Goal: Information Seeking & Learning: Compare options

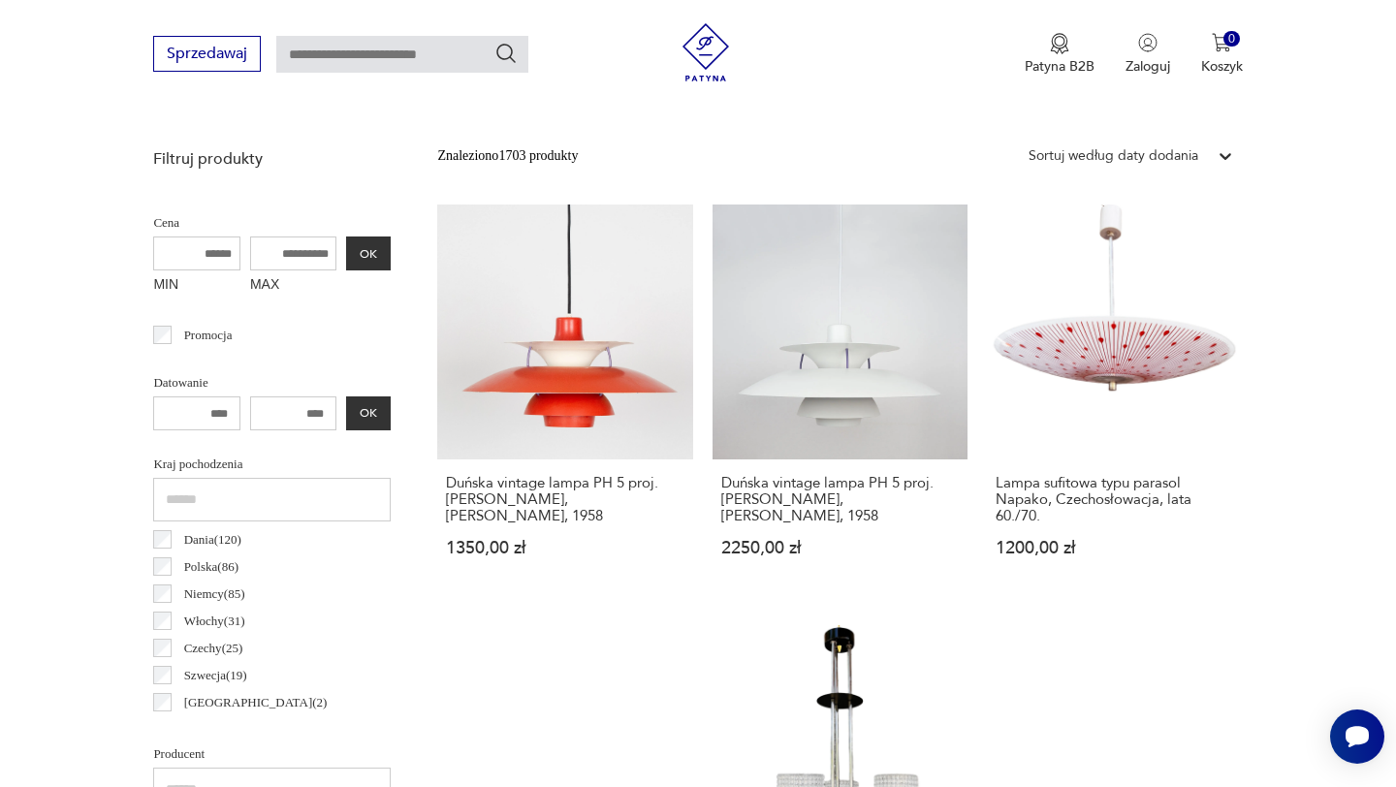
scroll to position [593, 0]
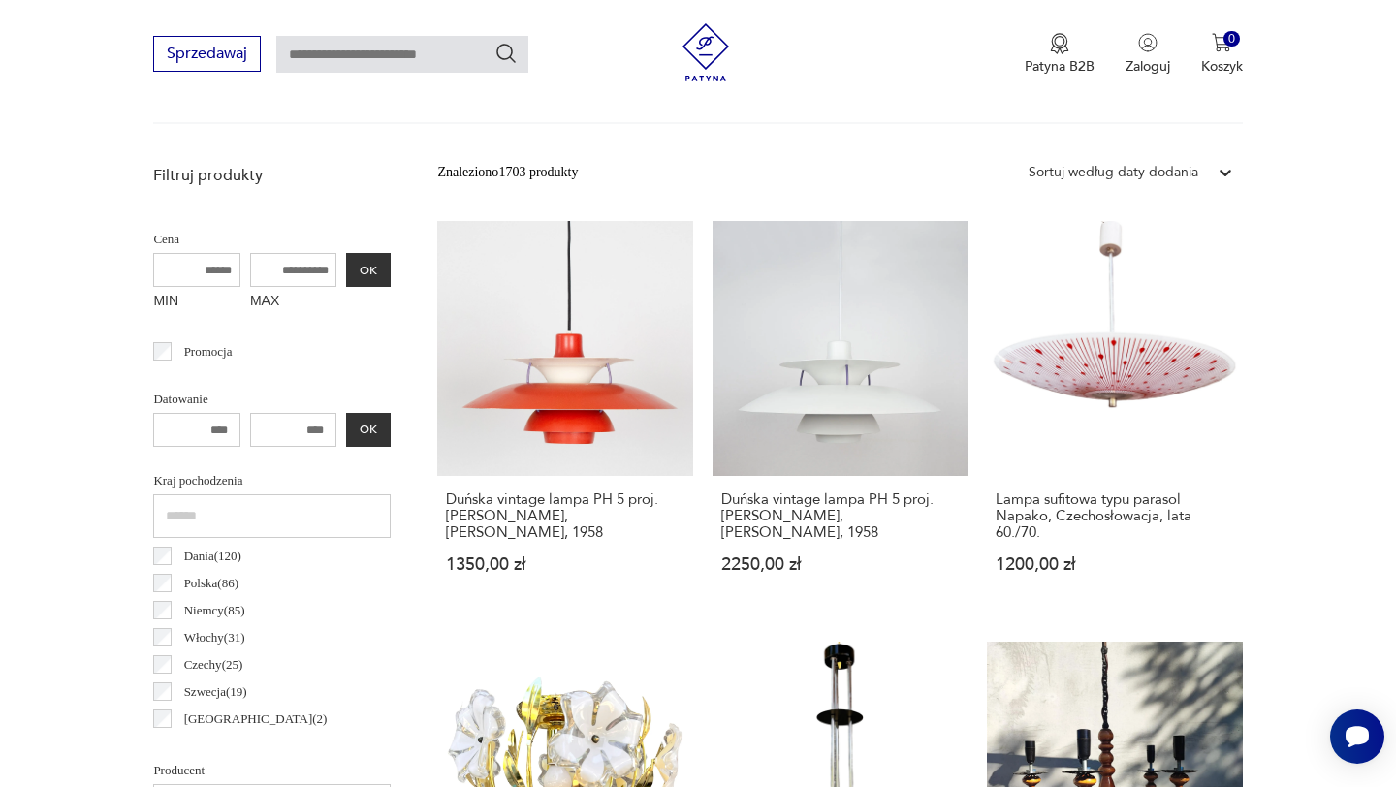
click at [203, 555] on p "Dania ( 120 )" at bounding box center [212, 556] width 57 height 21
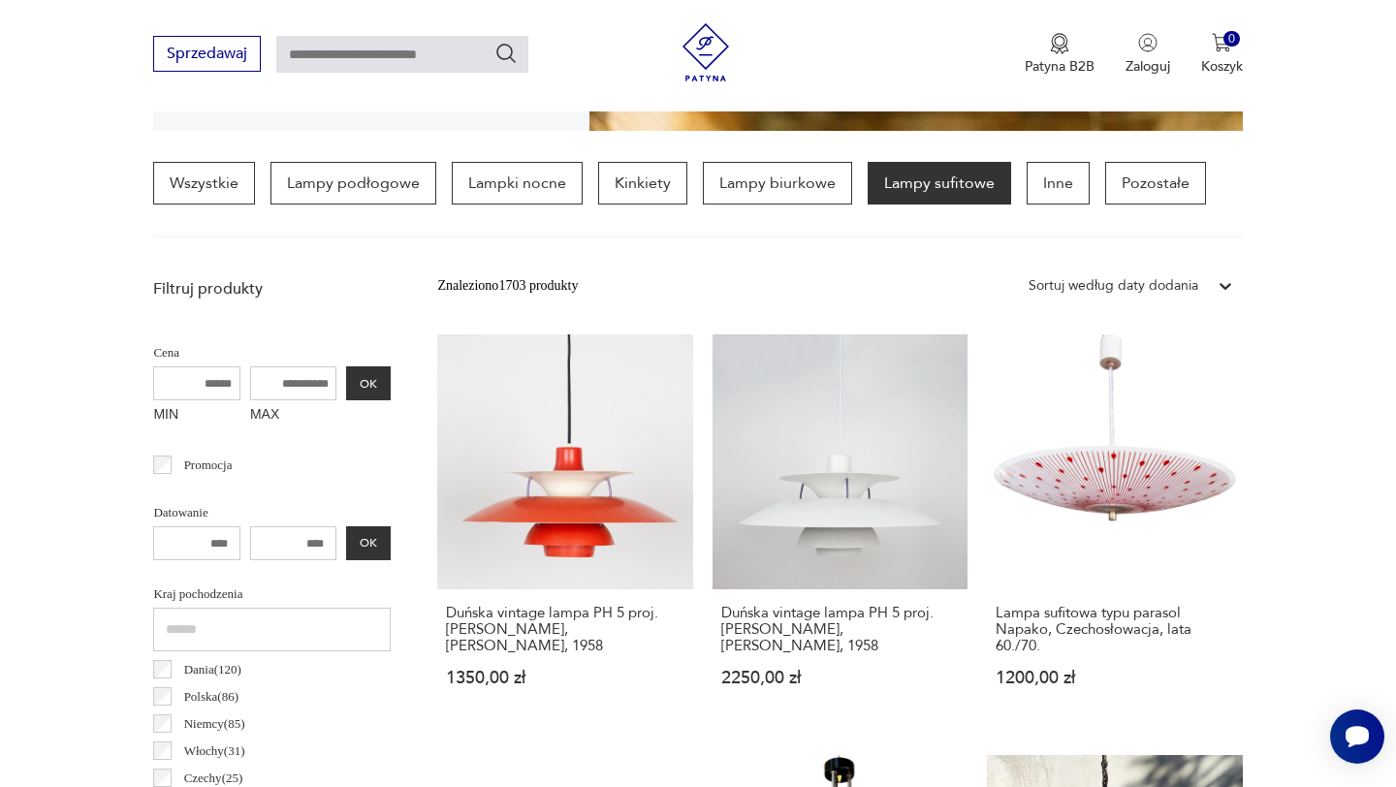
scroll to position [457, 0]
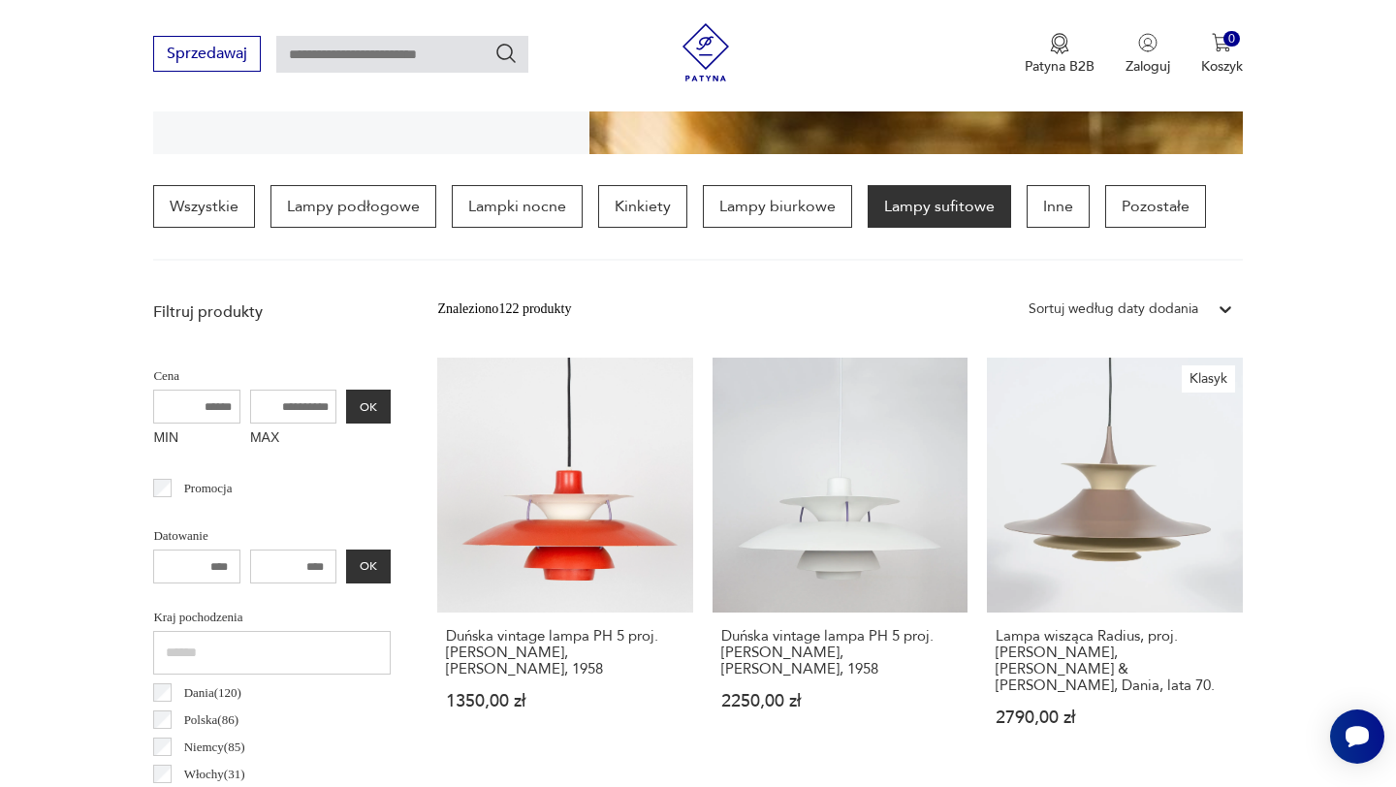
click at [211, 772] on p "Włochy ( 31 )" at bounding box center [214, 774] width 61 height 21
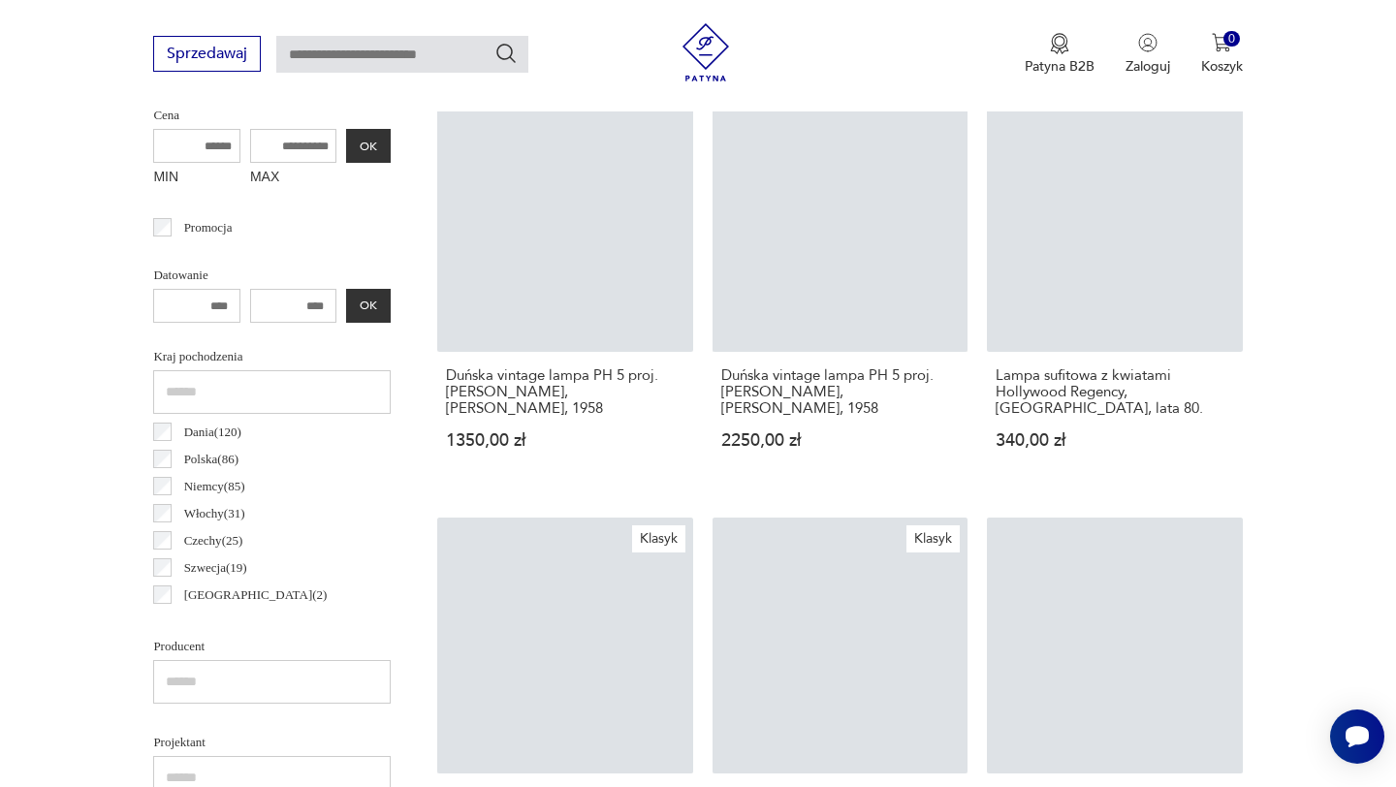
scroll to position [717, 0]
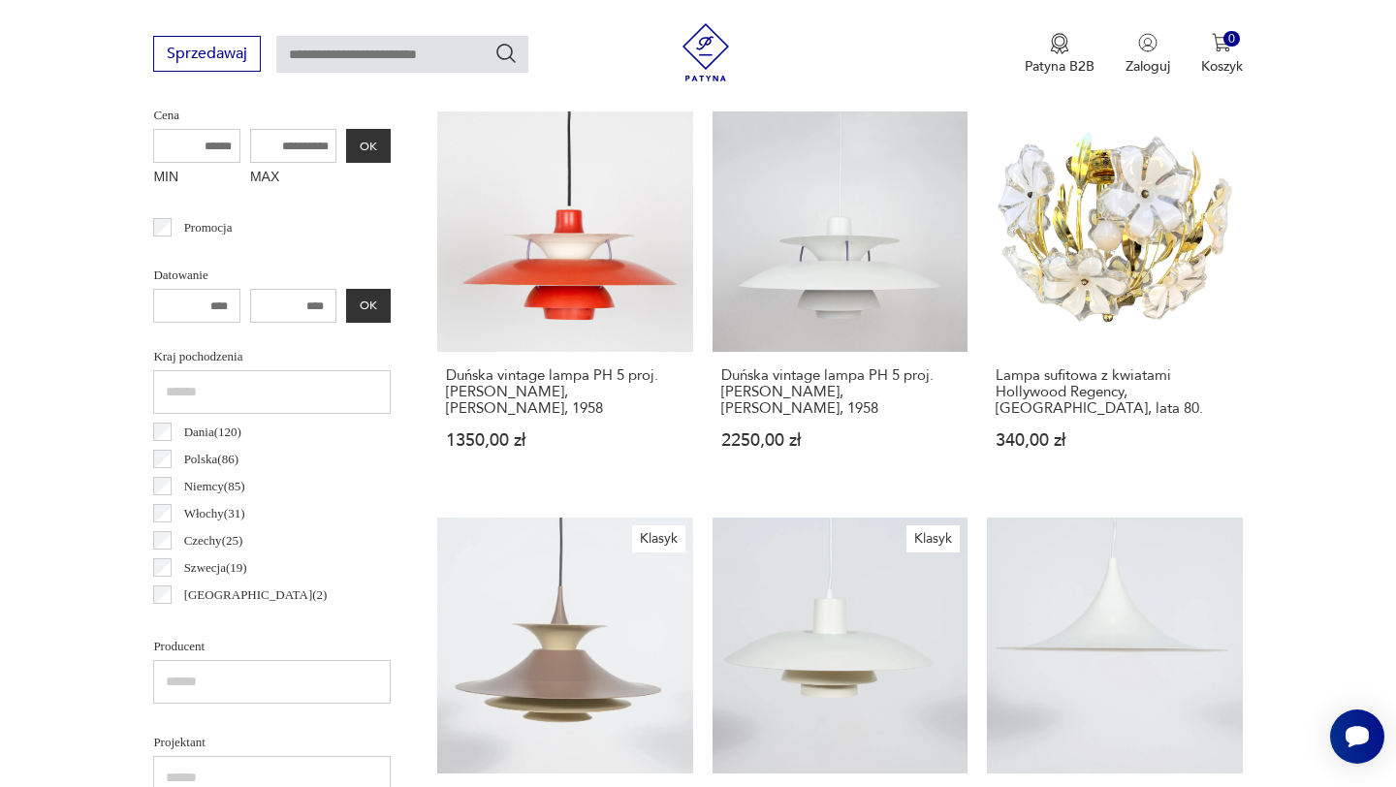
click at [231, 565] on p "Szwecja ( 19 )" at bounding box center [215, 567] width 63 height 21
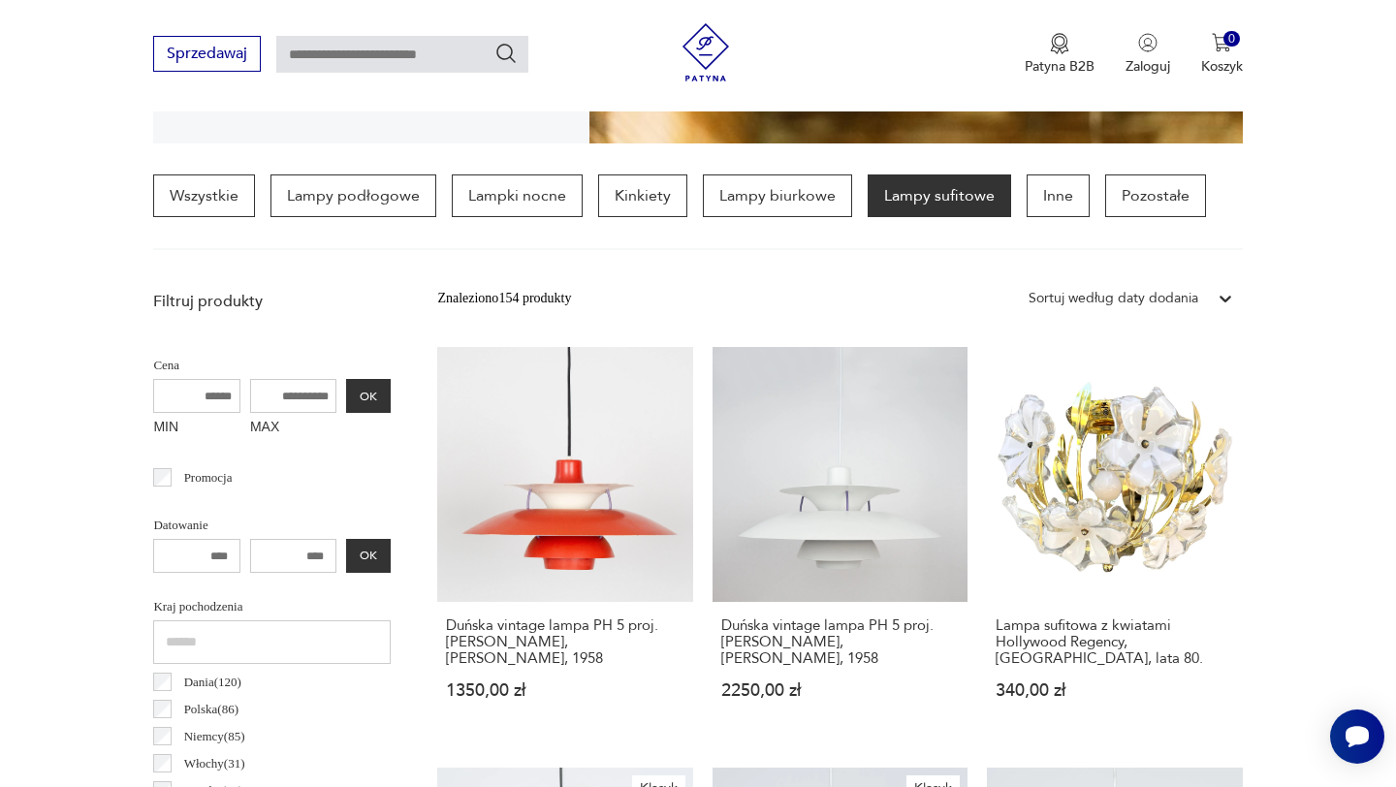
scroll to position [457, 0]
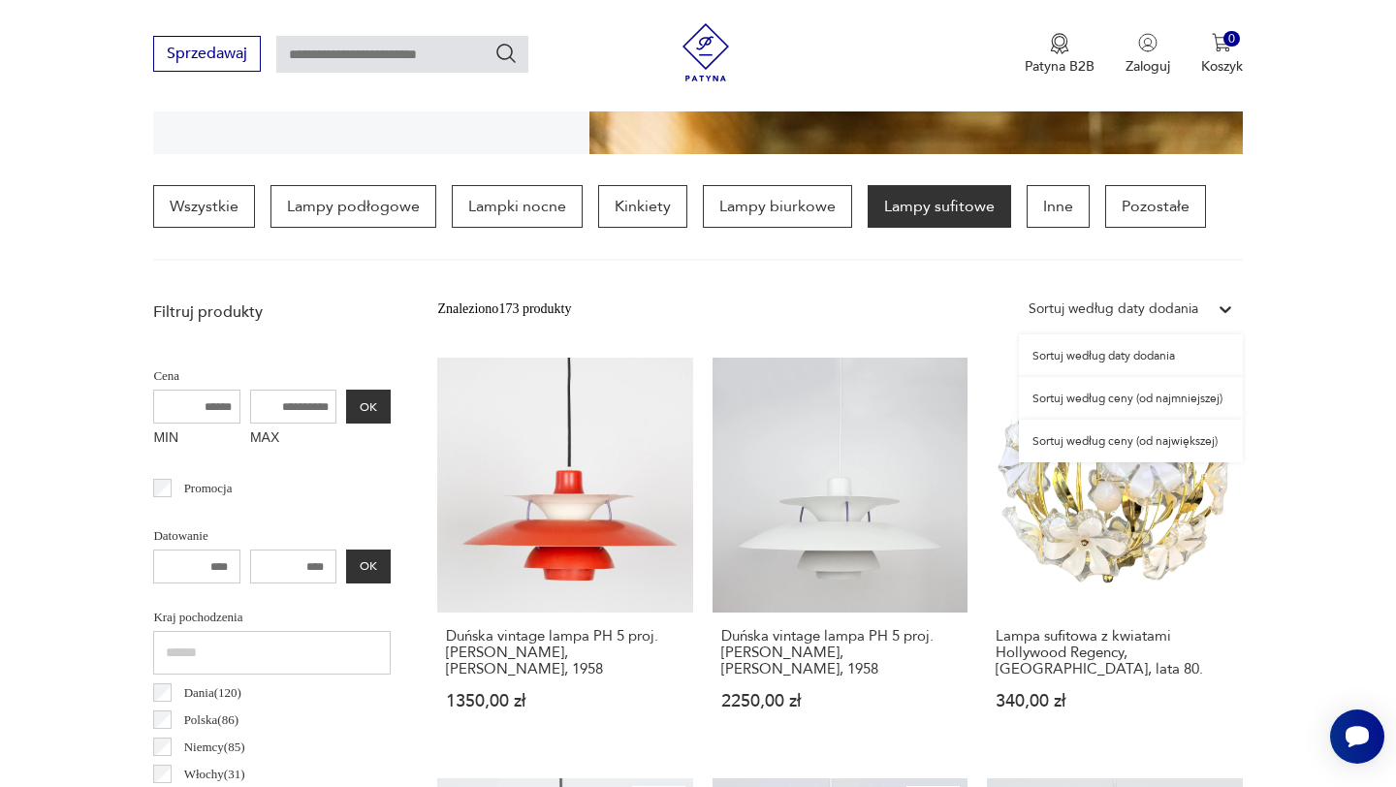
click at [1198, 316] on div "Sortuj według daty dodania" at bounding box center [1113, 309] width 189 height 25
click at [1193, 396] on div "Sortuj według ceny (od najmniejszej)" at bounding box center [1131, 398] width 224 height 43
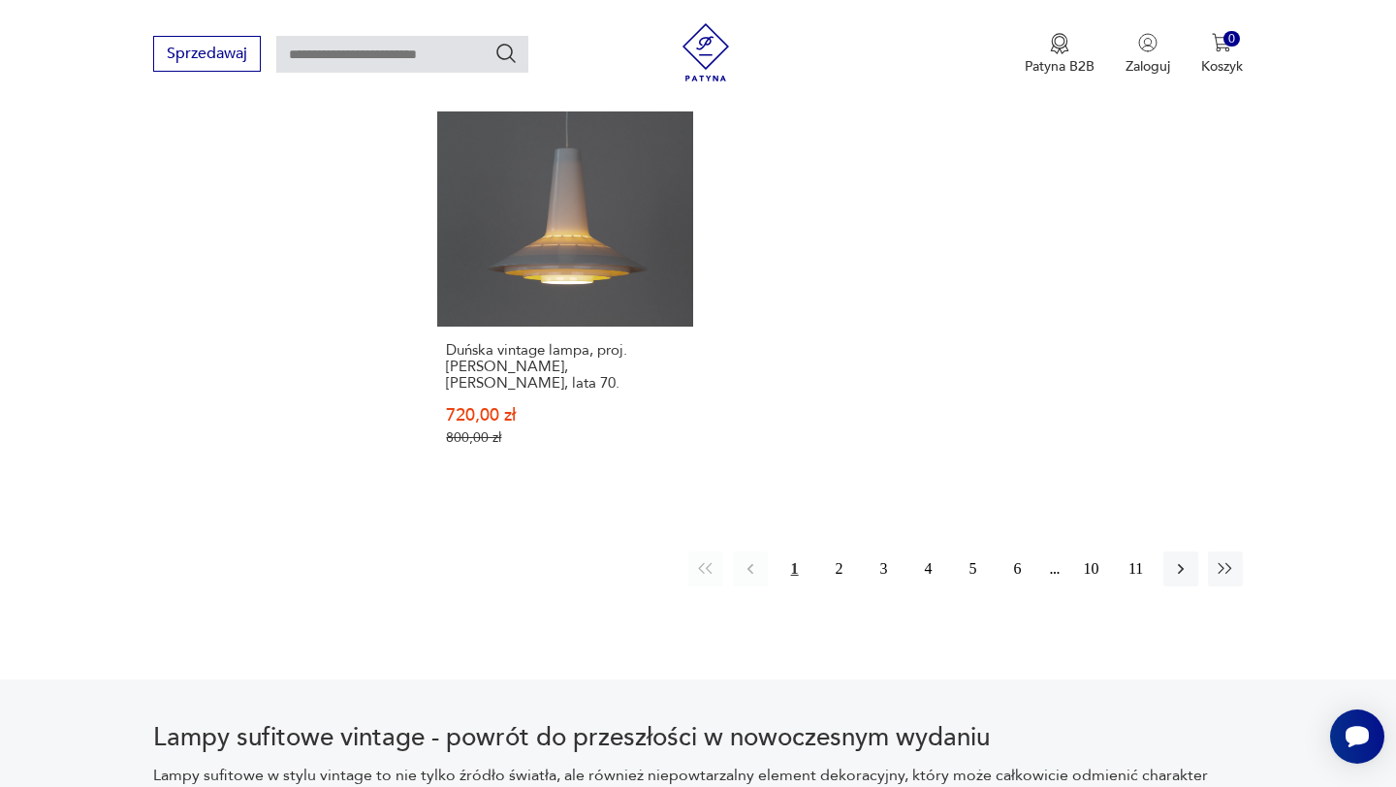
scroll to position [3136, 0]
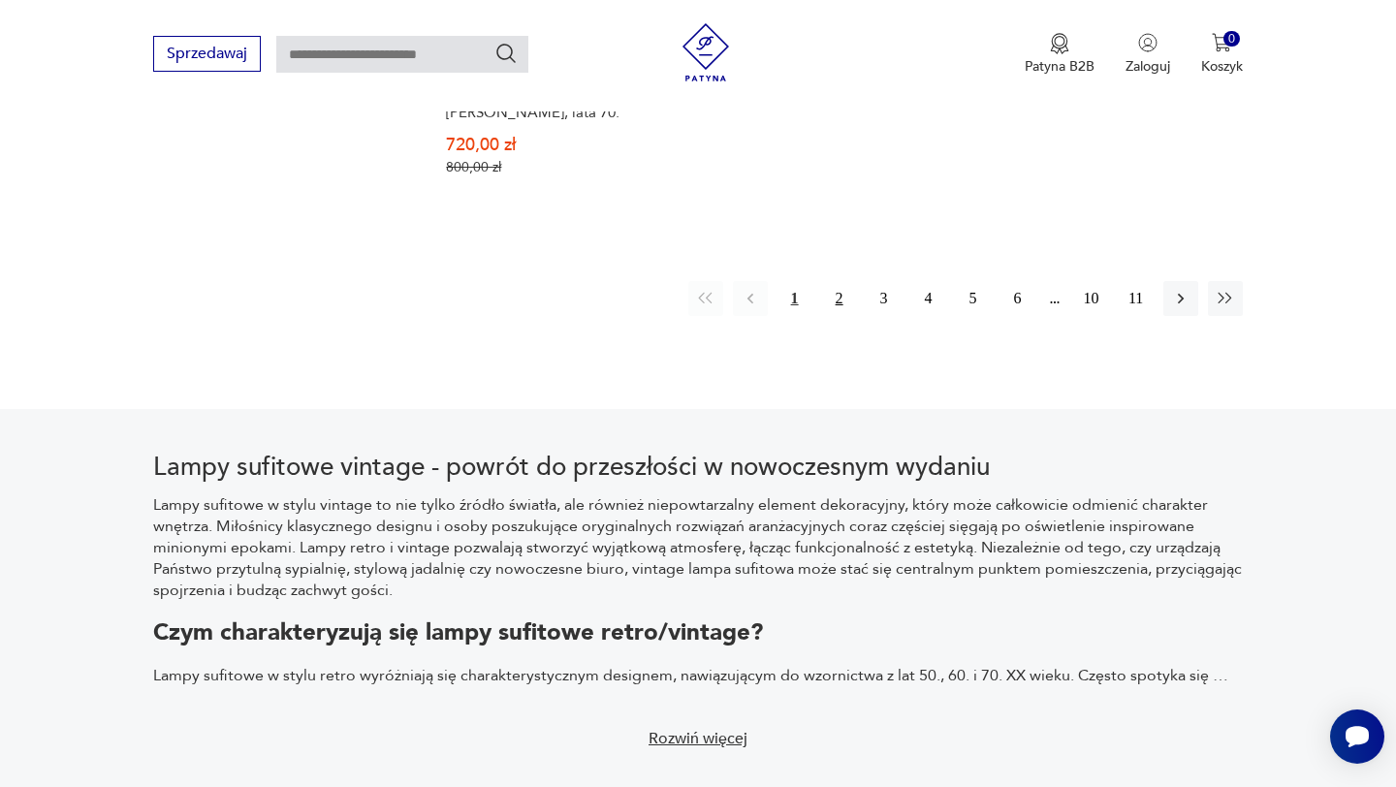
click at [835, 282] on button "2" at bounding box center [839, 298] width 35 height 35
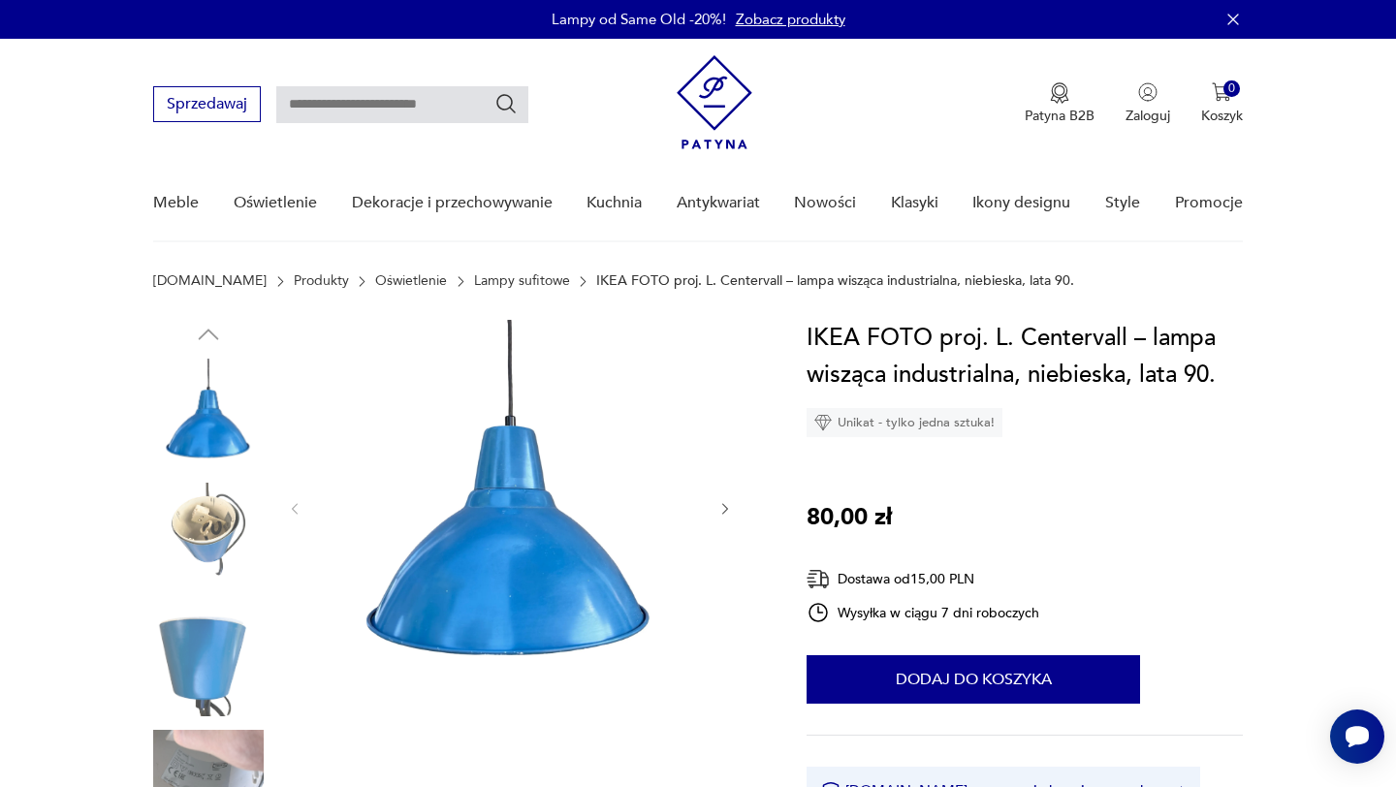
click at [230, 527] on img at bounding box center [208, 538] width 111 height 111
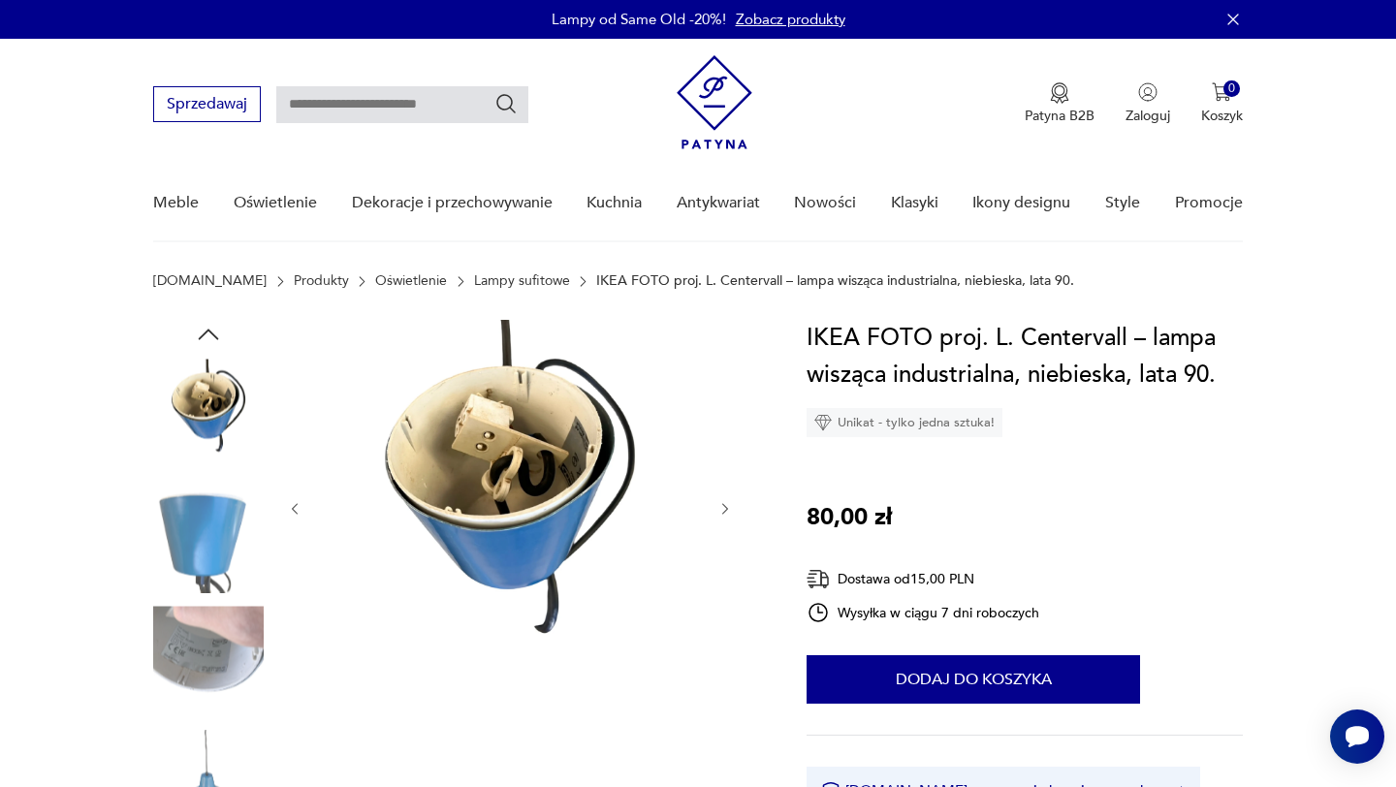
click at [221, 562] on img at bounding box center [208, 538] width 111 height 111
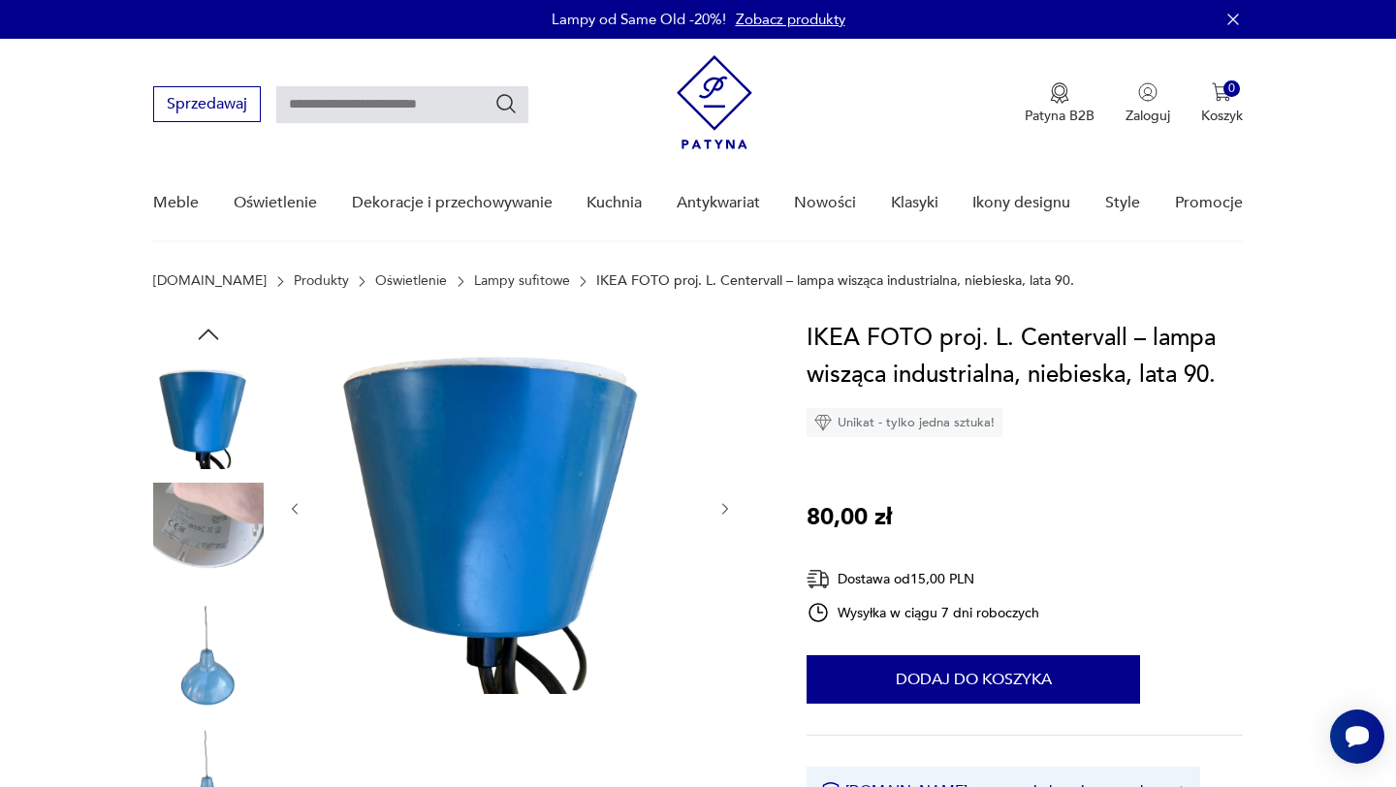
click at [221, 562] on img at bounding box center [208, 538] width 111 height 111
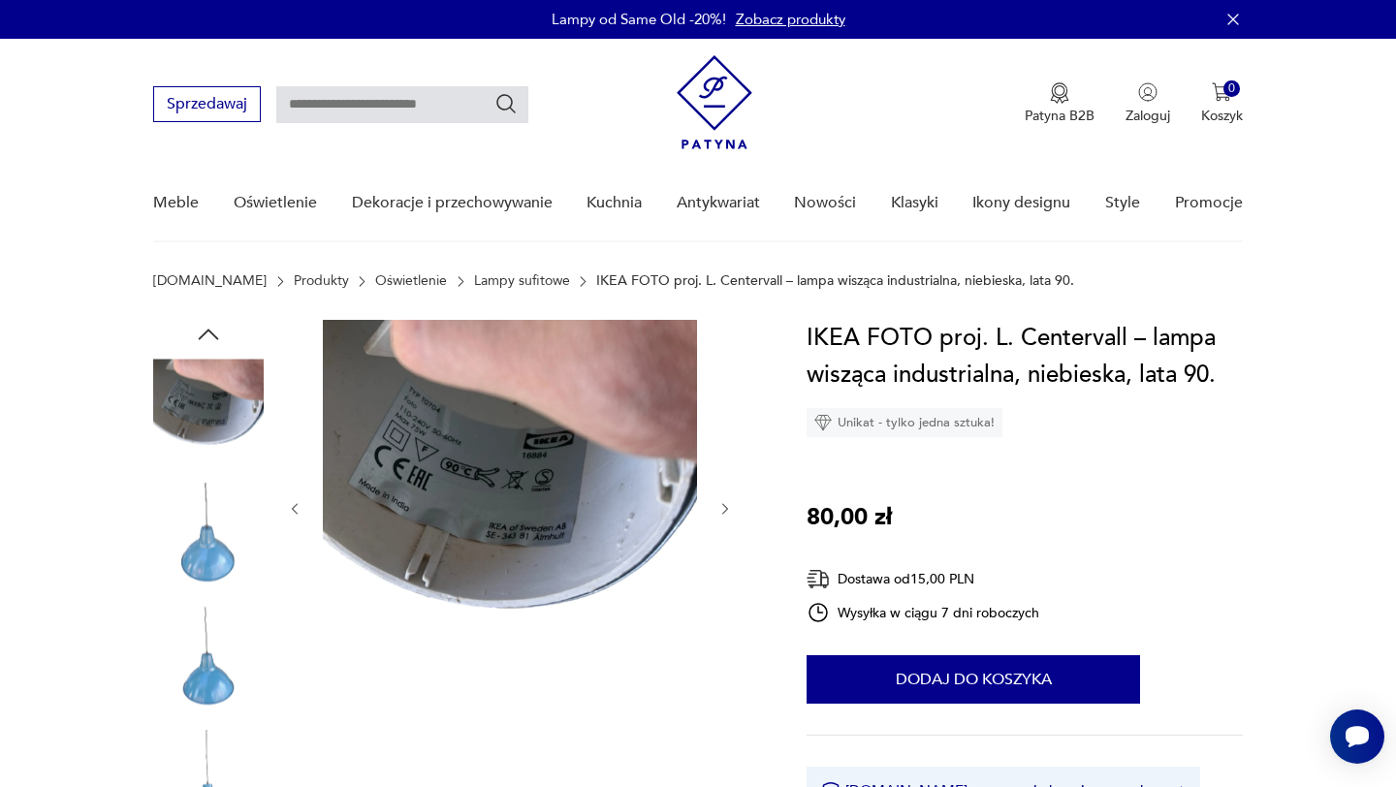
click at [221, 565] on img at bounding box center [208, 538] width 111 height 111
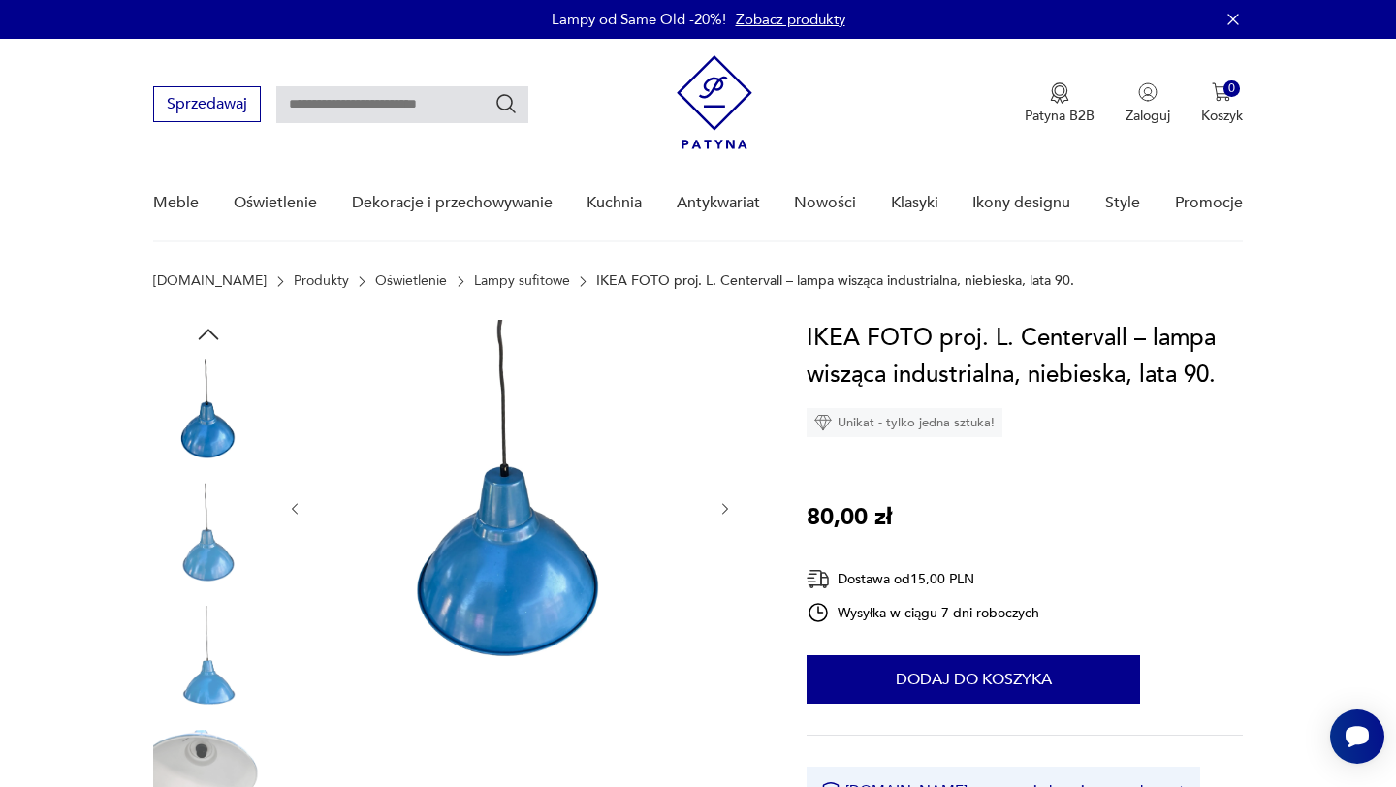
click at [217, 554] on img at bounding box center [208, 538] width 111 height 111
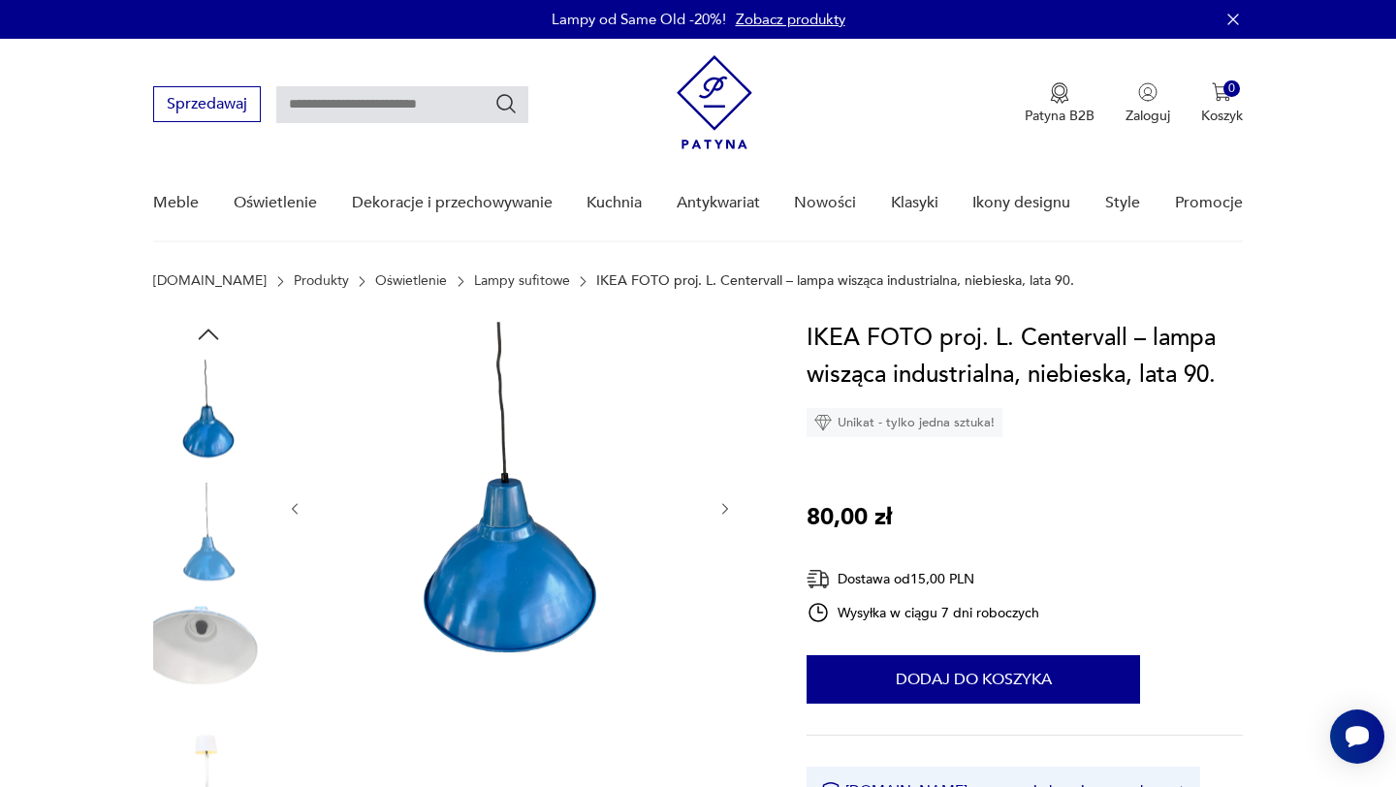
click at [208, 555] on img at bounding box center [208, 538] width 111 height 111
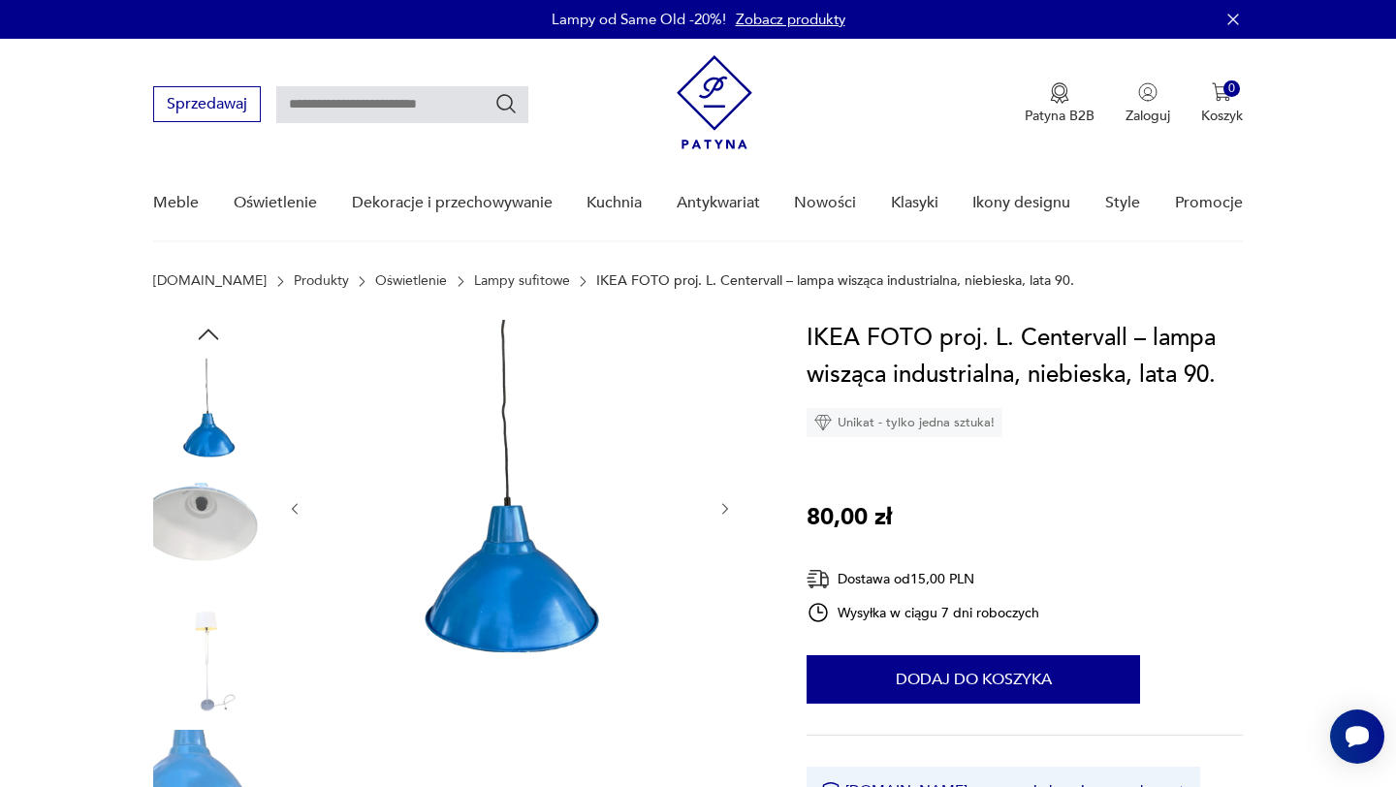
click at [208, 539] on img at bounding box center [208, 538] width 111 height 111
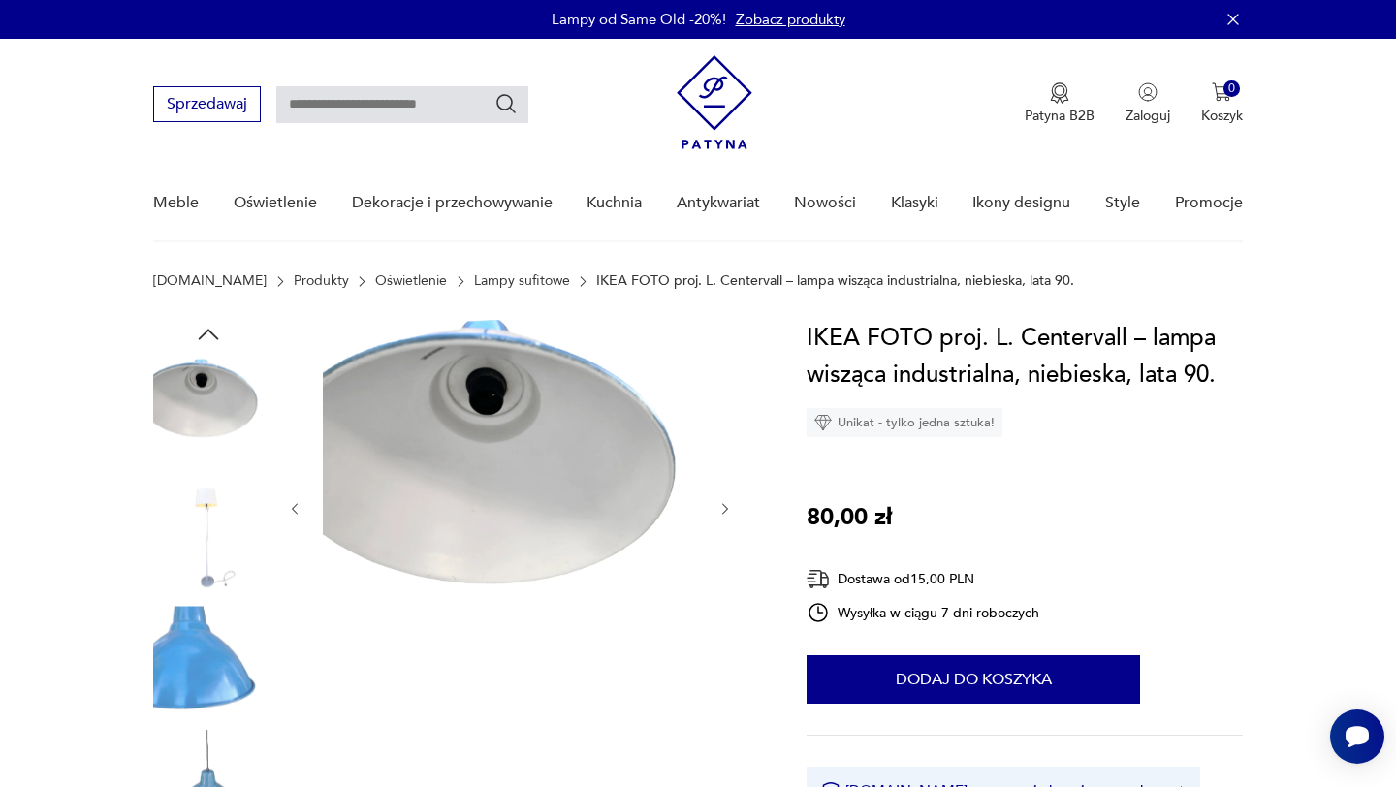
click at [209, 574] on img at bounding box center [208, 538] width 111 height 111
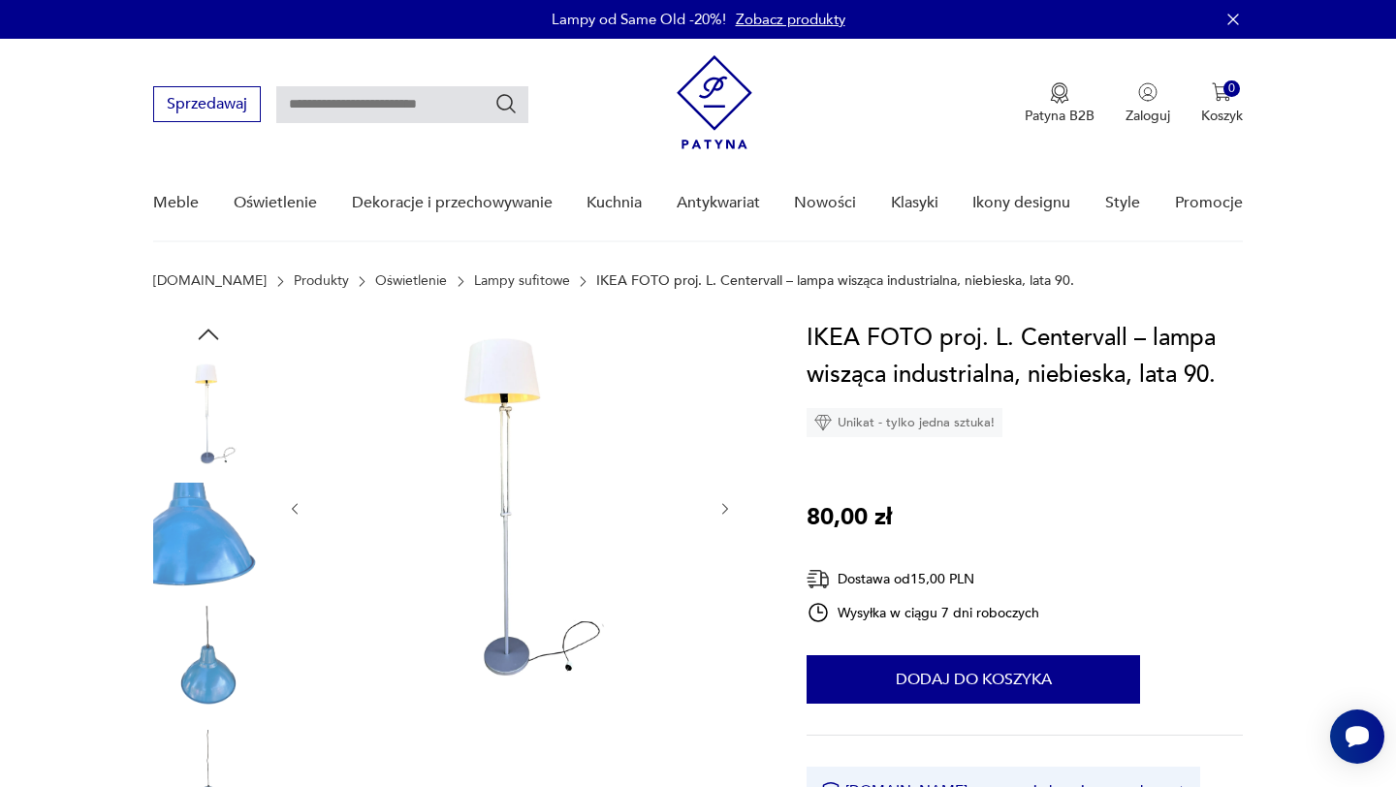
click at [210, 574] on img at bounding box center [208, 538] width 111 height 111
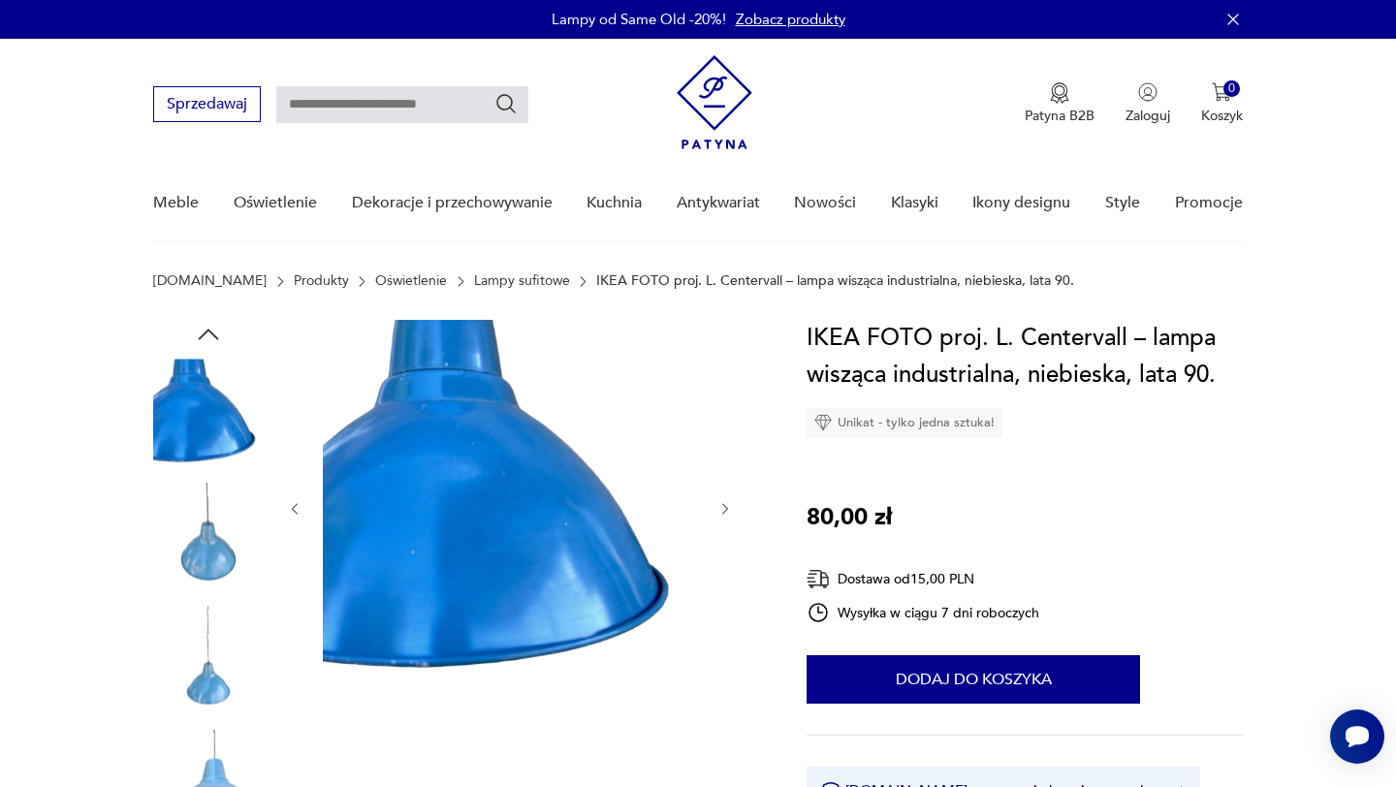
click at [210, 574] on img at bounding box center [208, 538] width 111 height 111
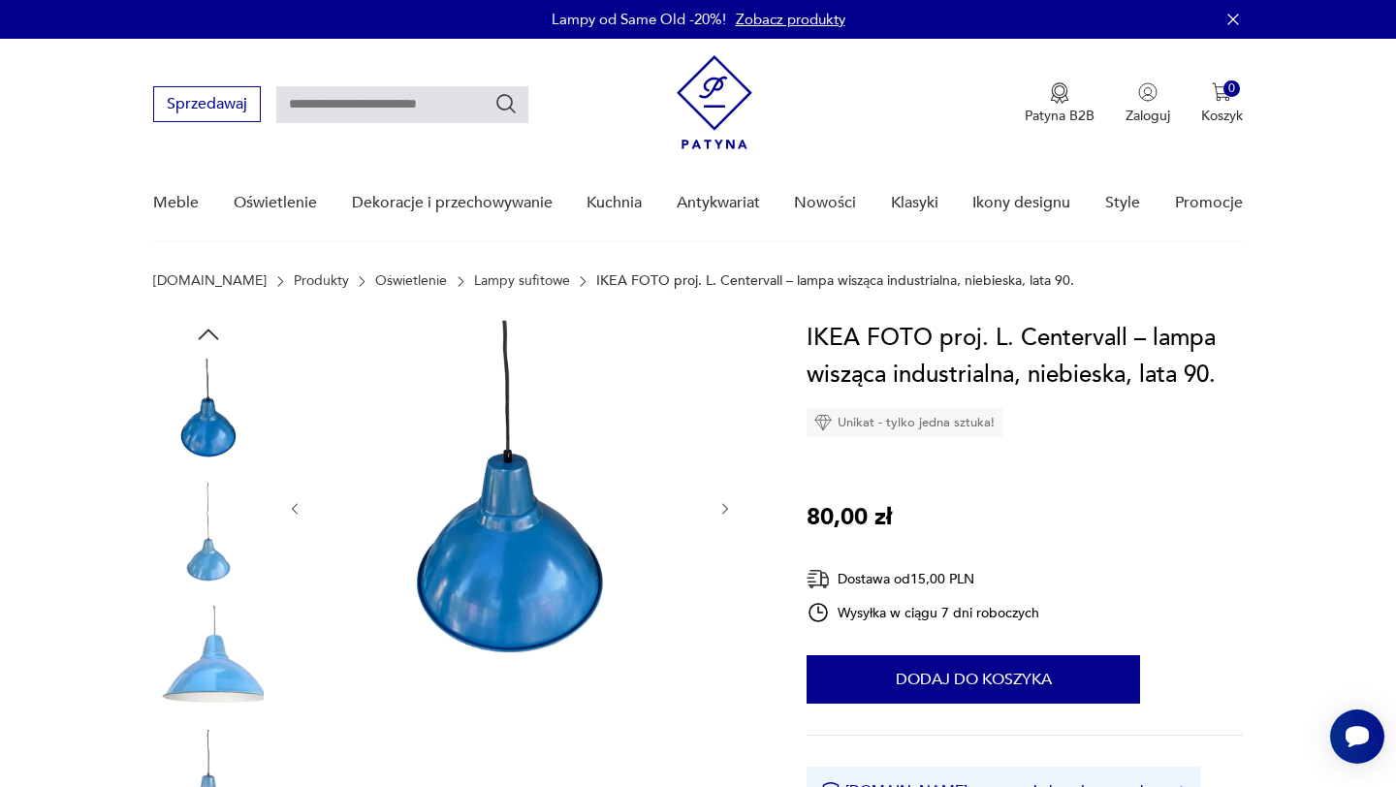
click at [215, 703] on img at bounding box center [208, 661] width 111 height 111
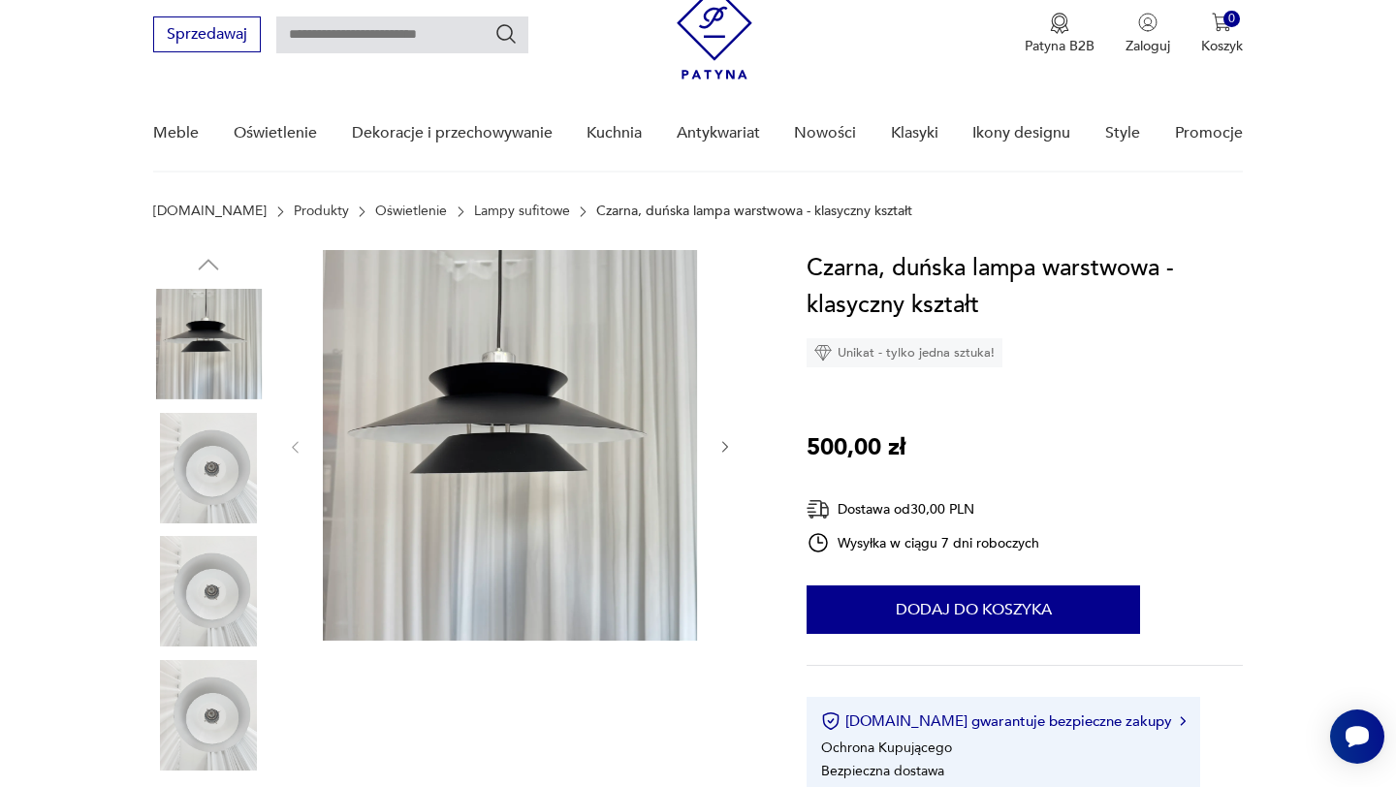
scroll to position [88, 0]
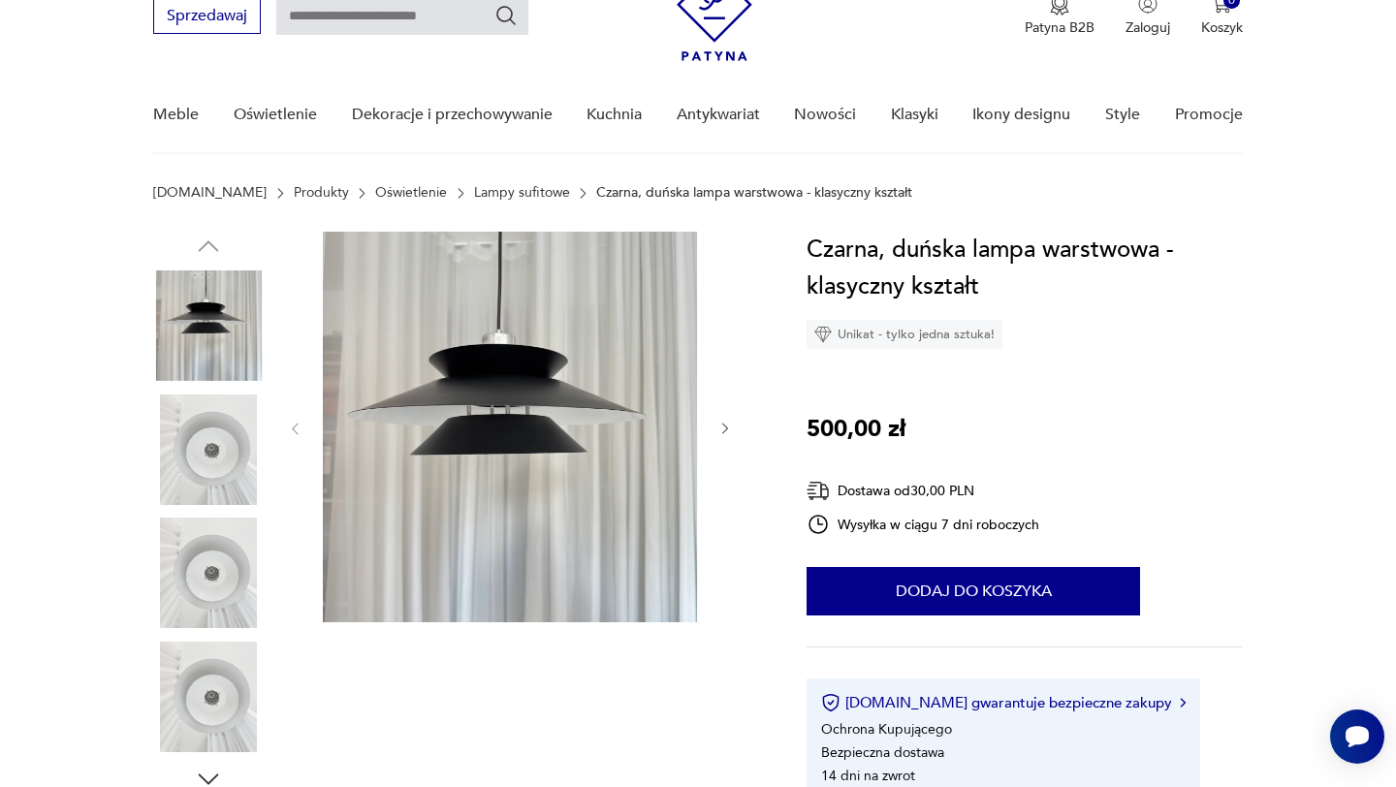
click at [204, 451] on img at bounding box center [208, 450] width 111 height 111
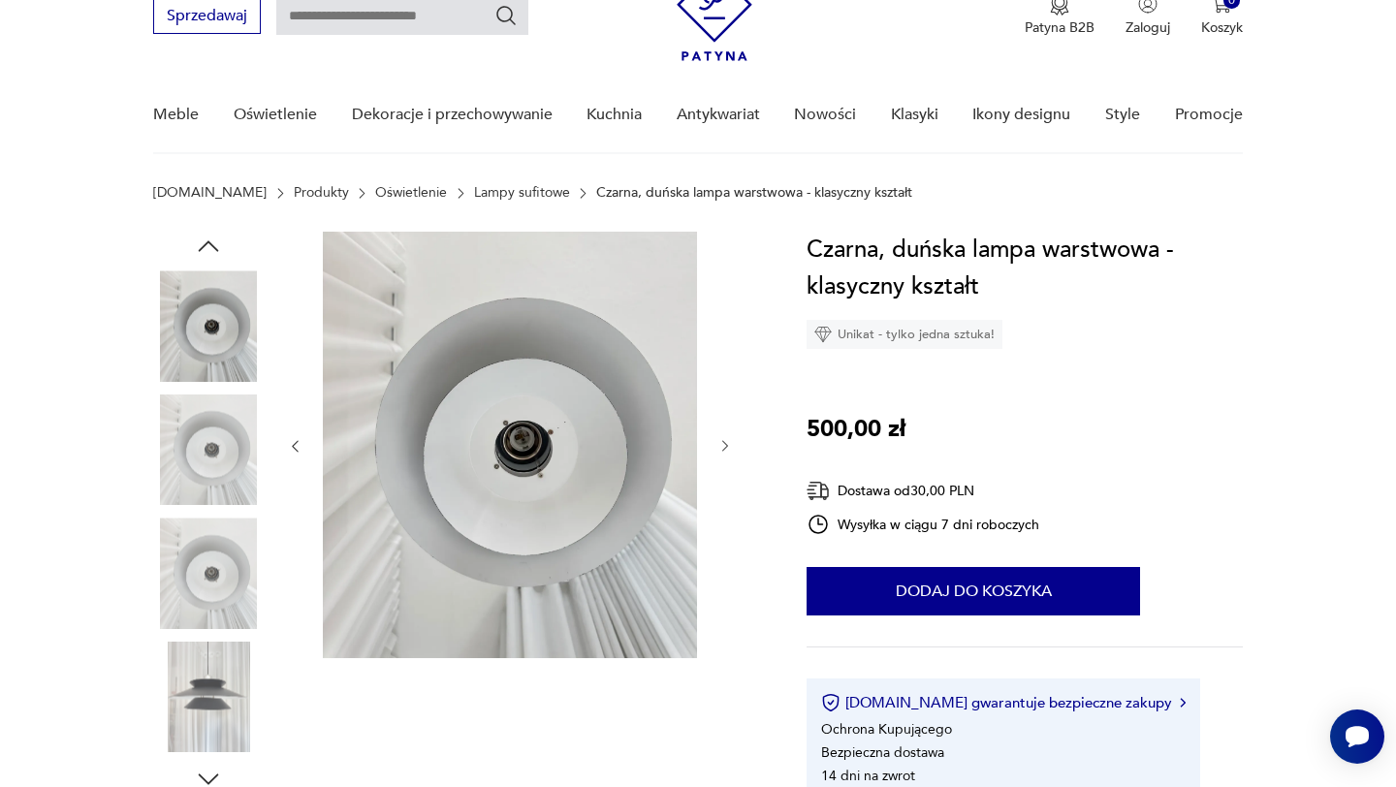
click at [210, 545] on img at bounding box center [208, 573] width 111 height 111
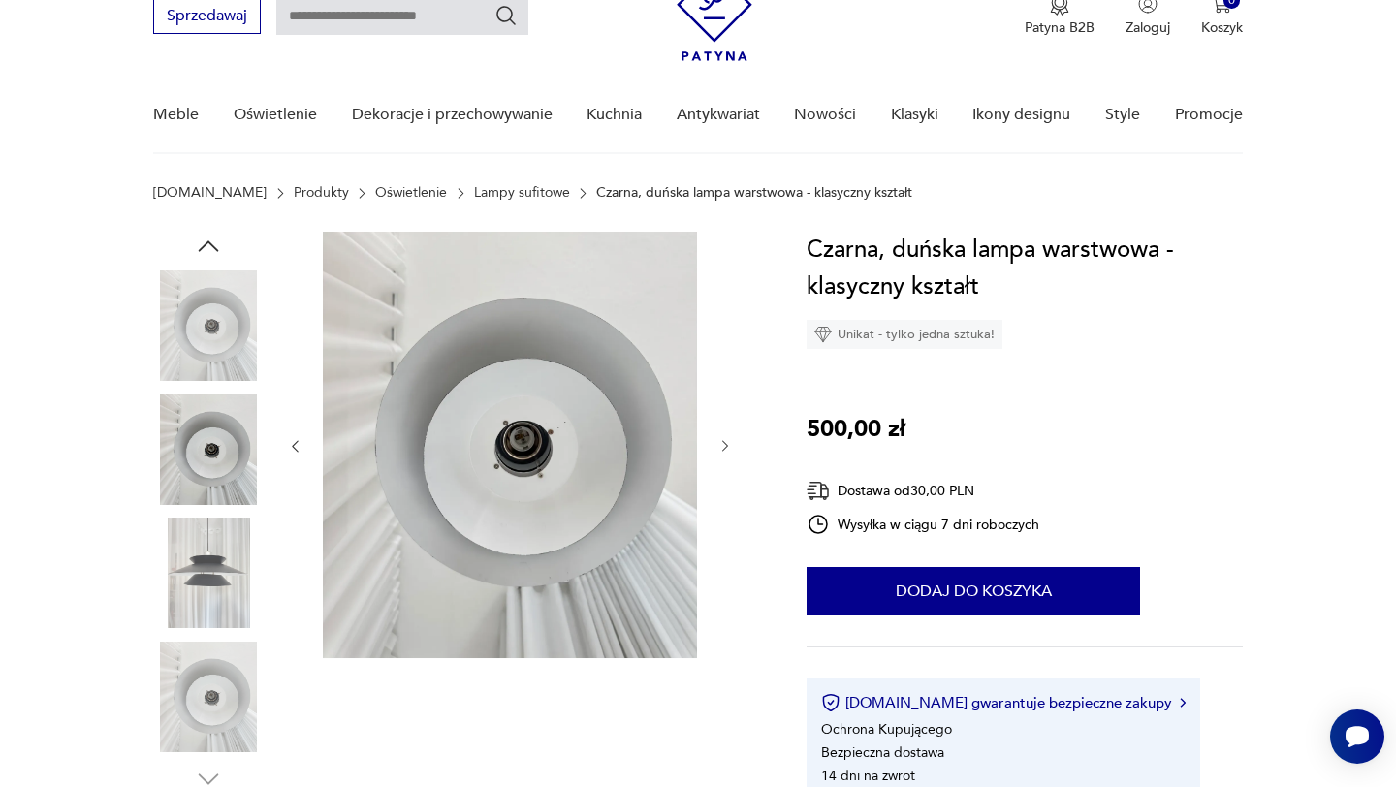
click at [219, 586] on img at bounding box center [208, 573] width 111 height 111
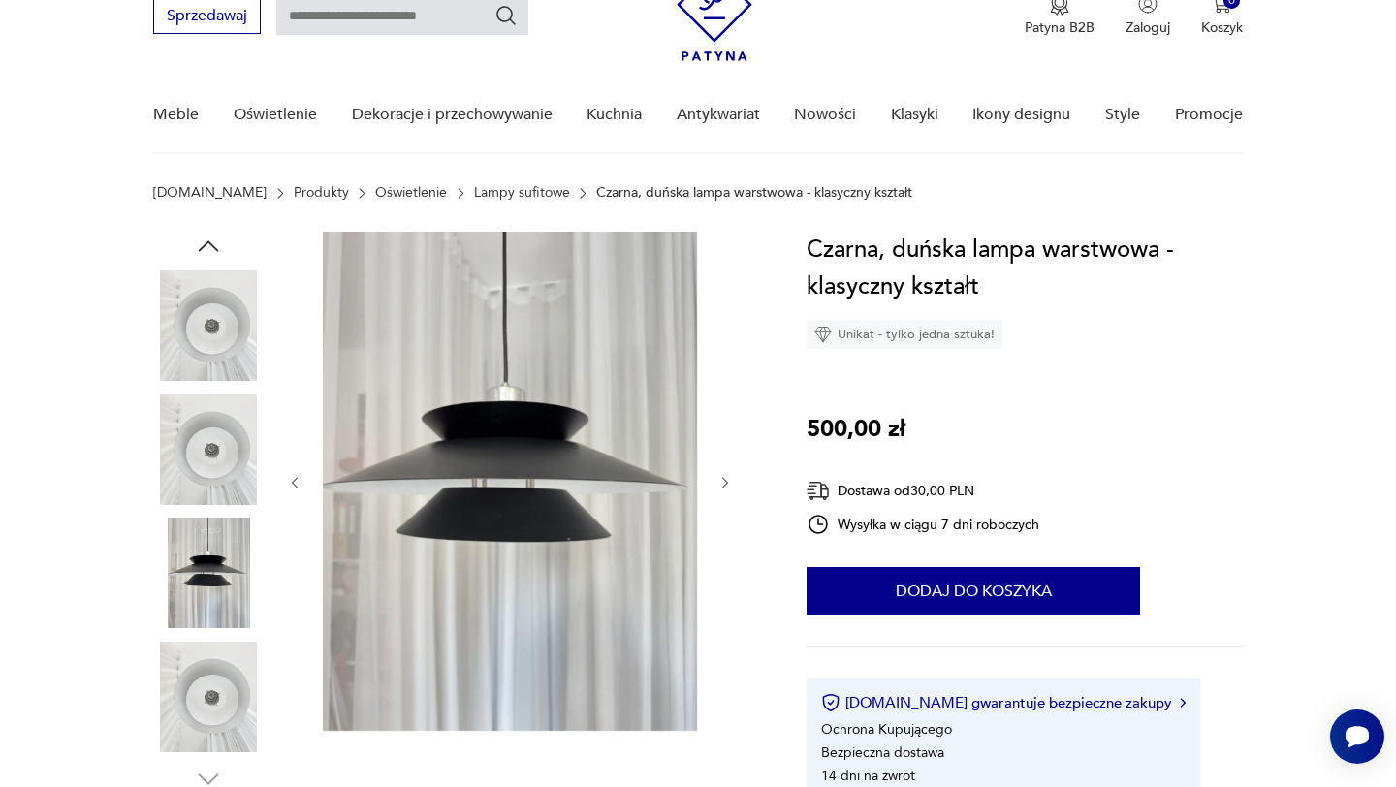
click at [239, 662] on img at bounding box center [208, 697] width 111 height 111
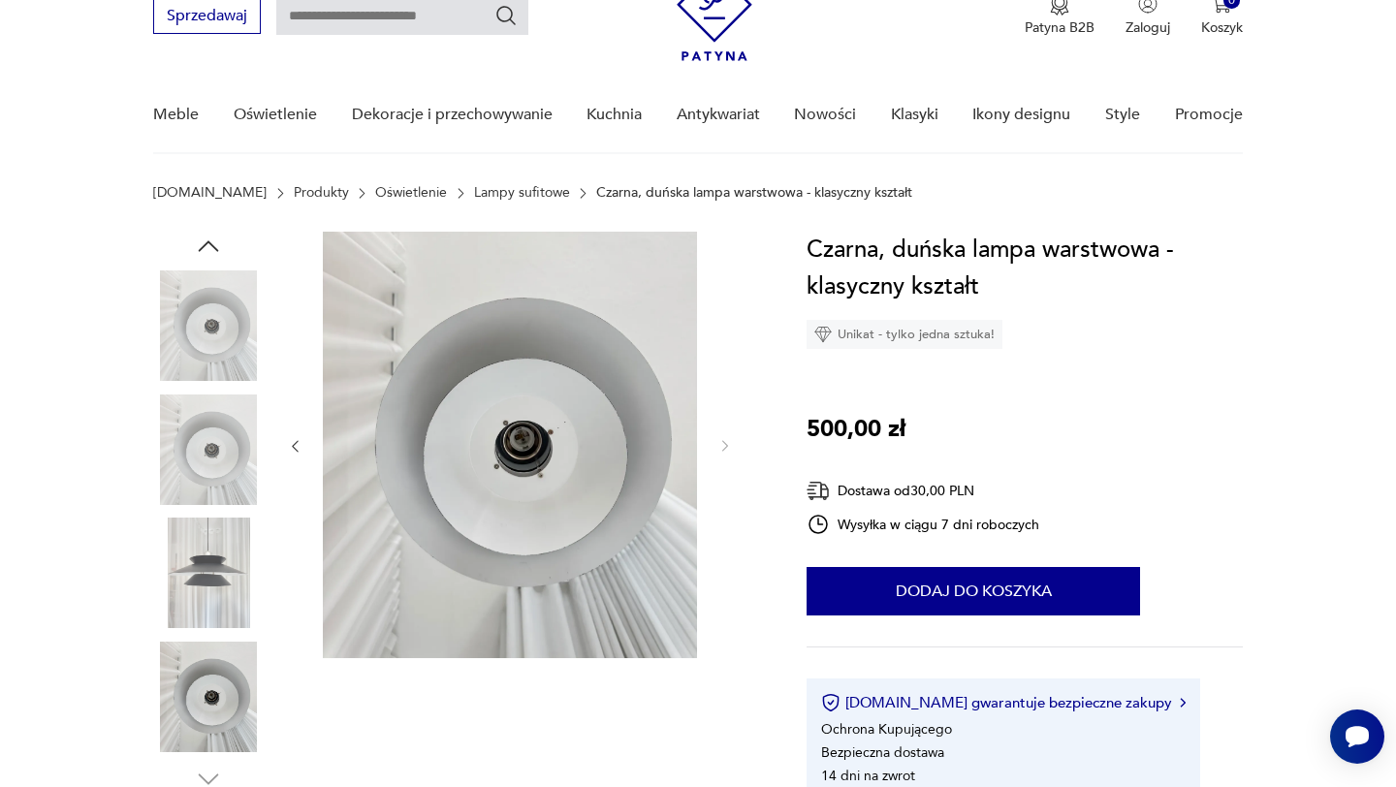
click at [205, 555] on img at bounding box center [208, 573] width 111 height 111
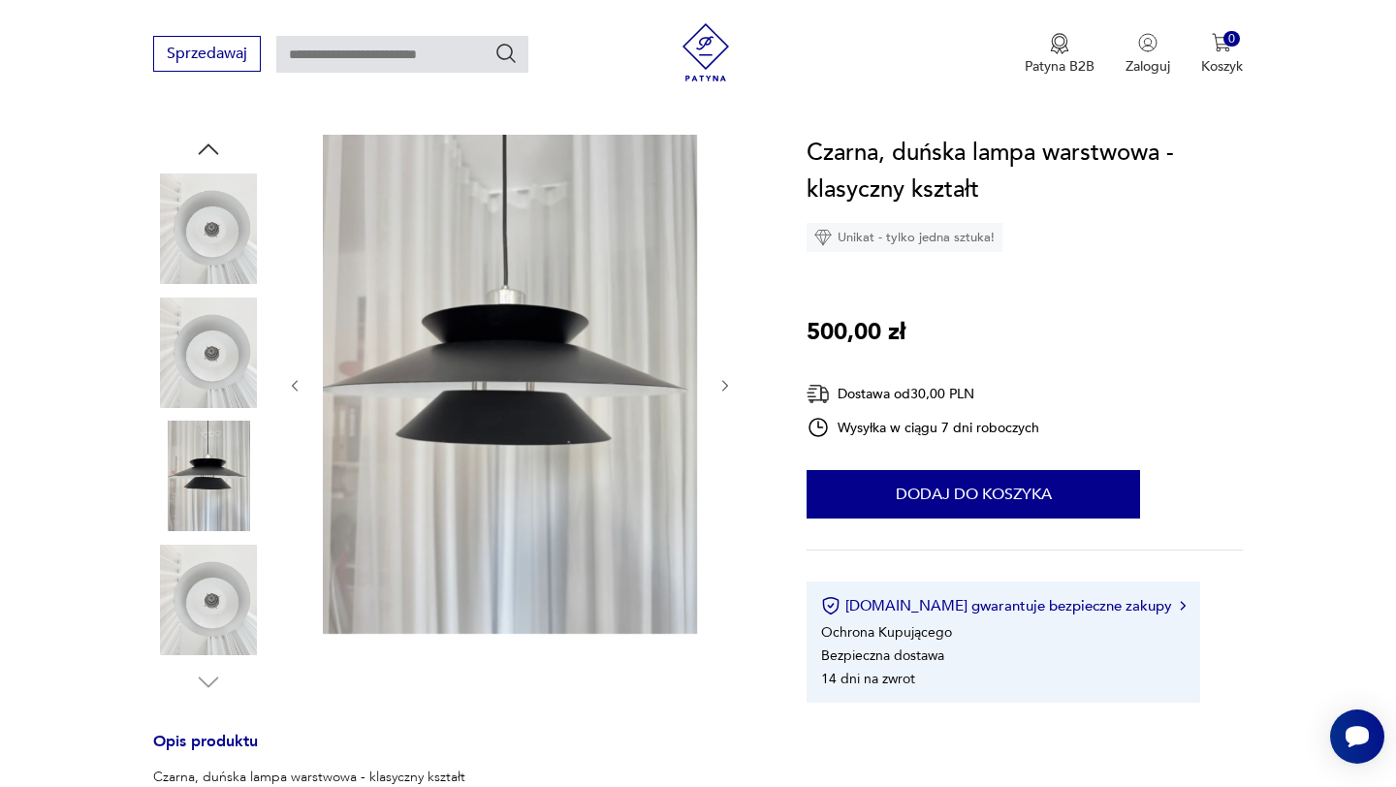
scroll to position [370, 0]
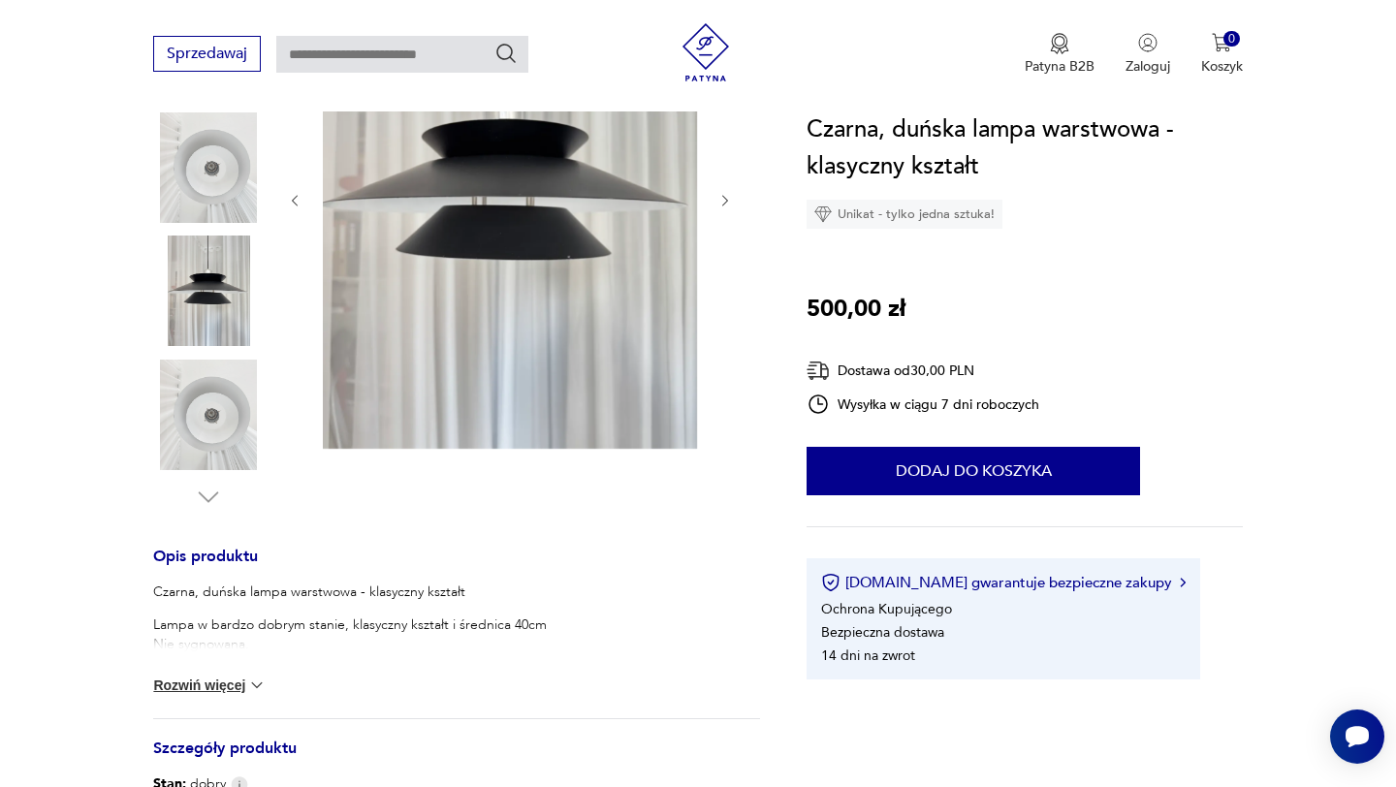
click at [228, 676] on button "Rozwiń więcej" at bounding box center [209, 685] width 112 height 19
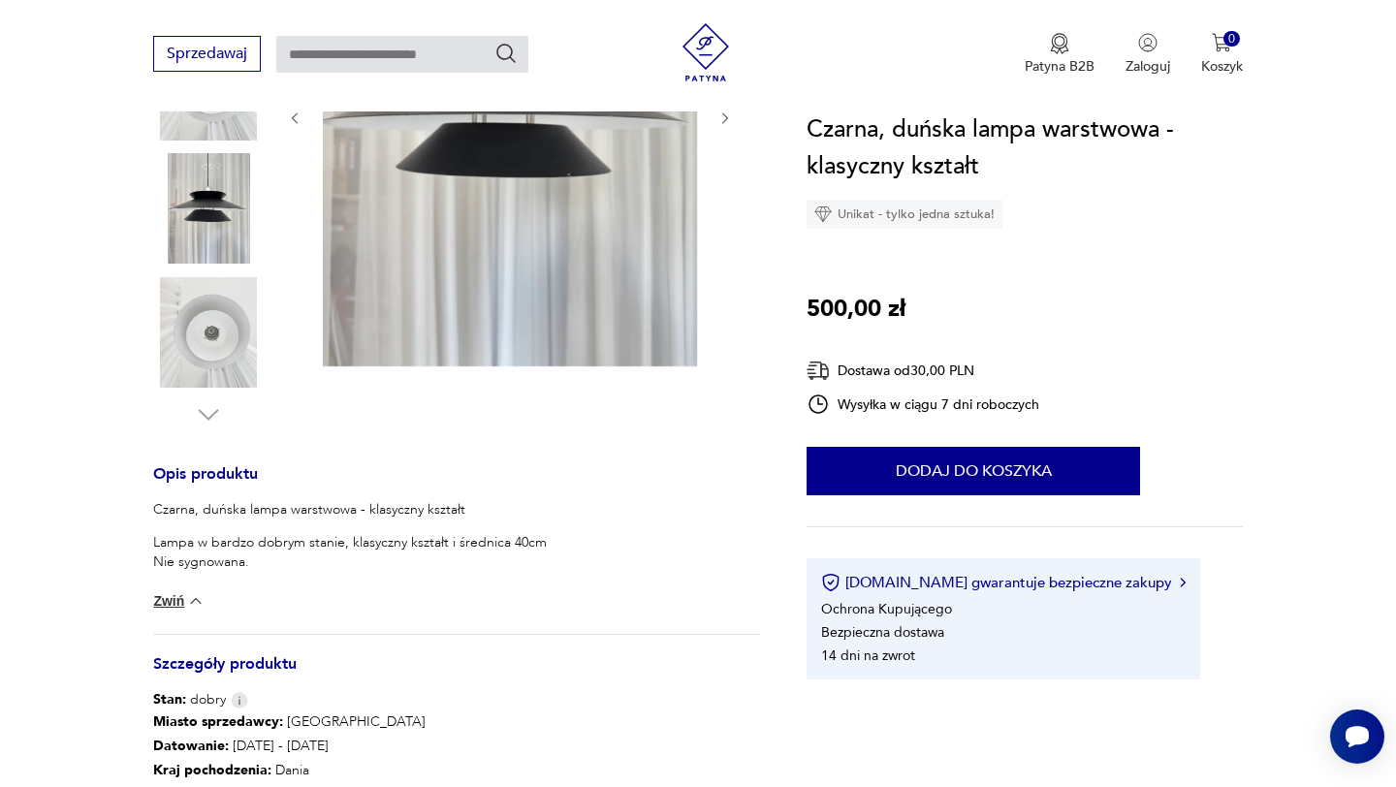
scroll to position [0, 0]
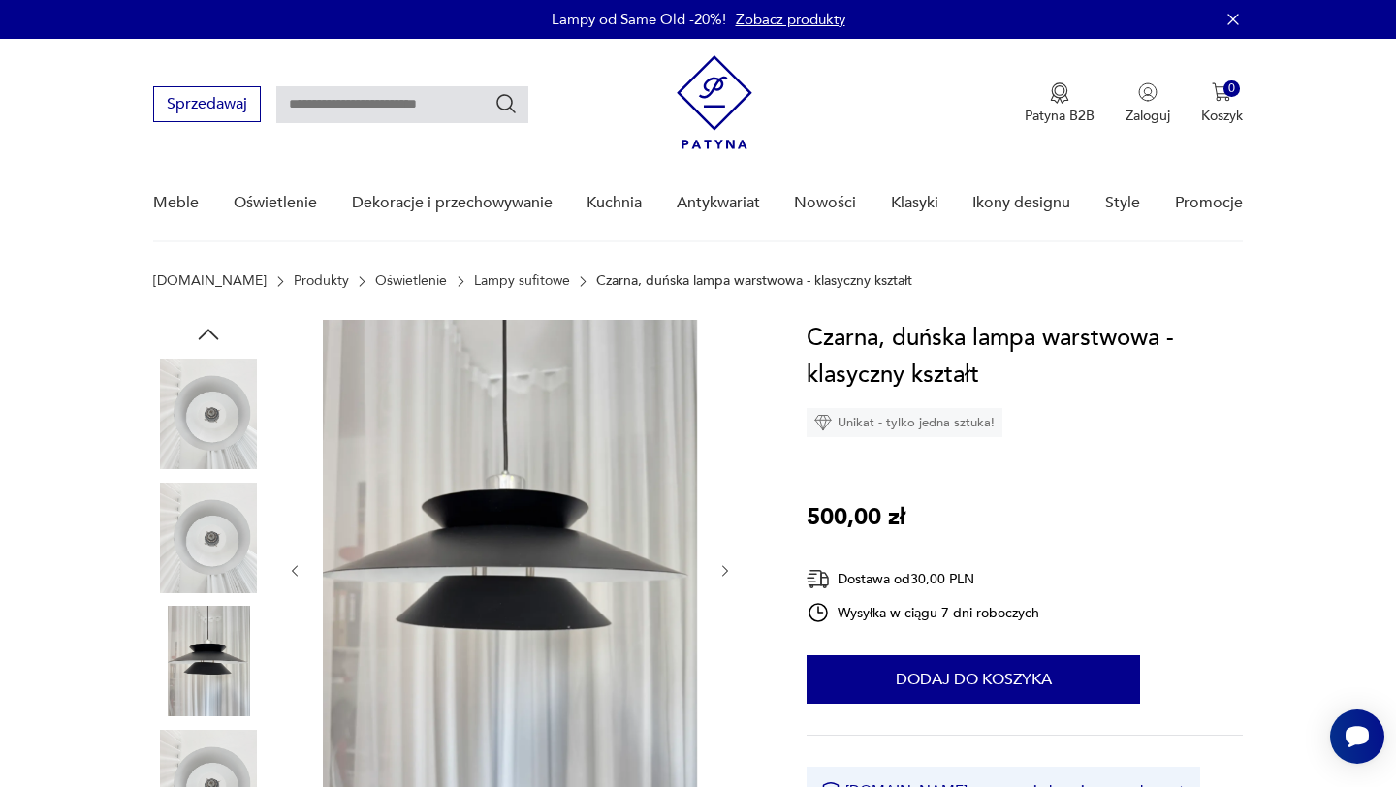
click at [225, 527] on img at bounding box center [208, 538] width 111 height 111
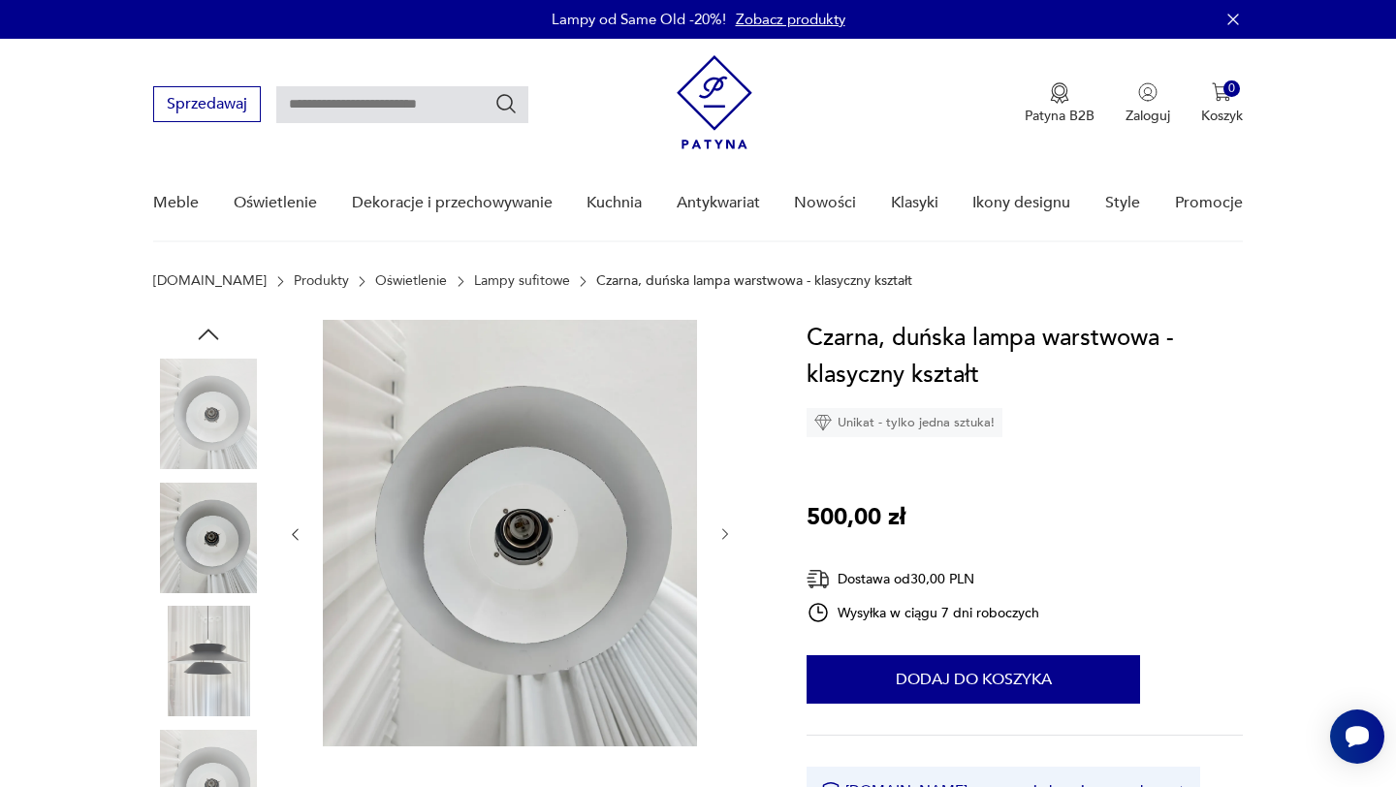
click at [200, 401] on img at bounding box center [208, 414] width 111 height 111
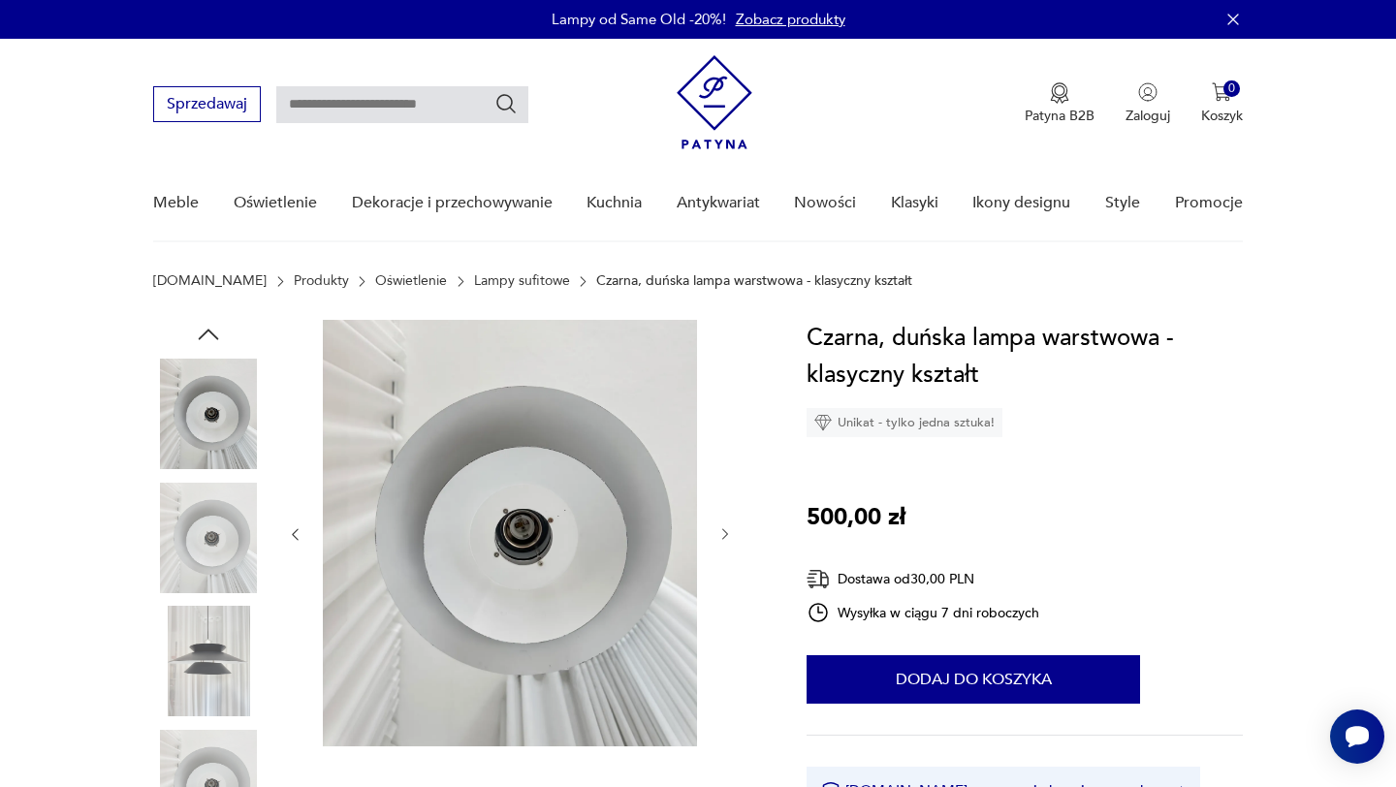
click at [212, 603] on div at bounding box center [208, 601] width 111 height 485
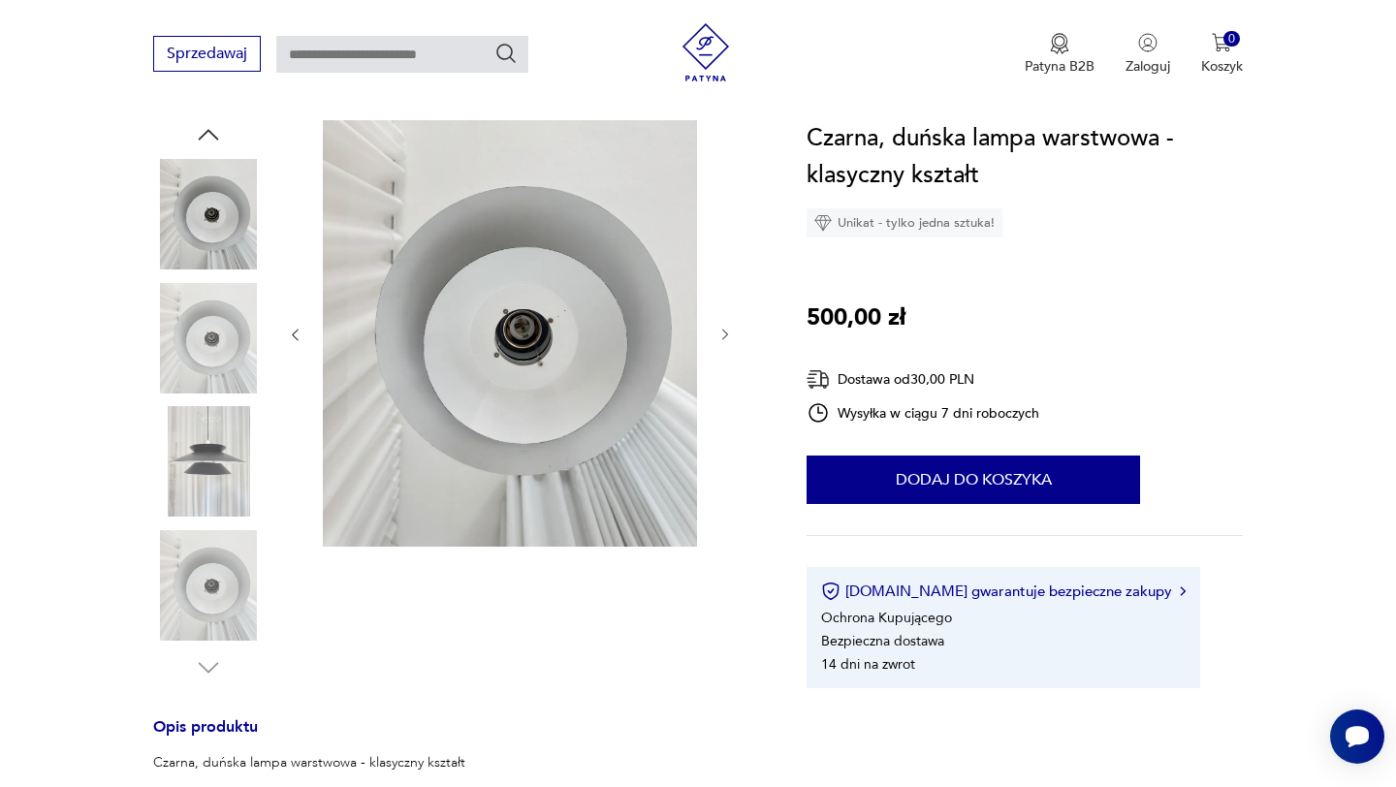
scroll to position [390, 0]
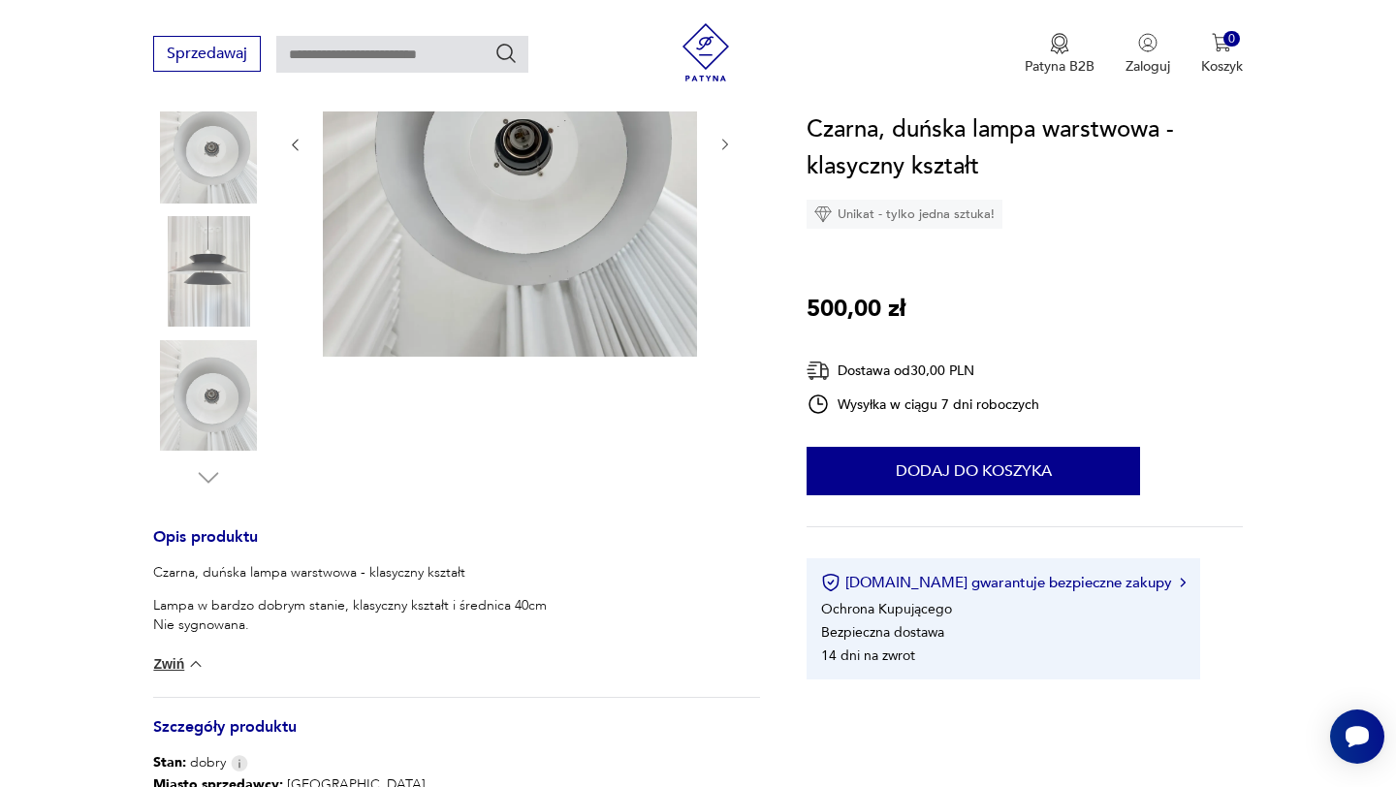
click at [221, 380] on img at bounding box center [208, 395] width 111 height 111
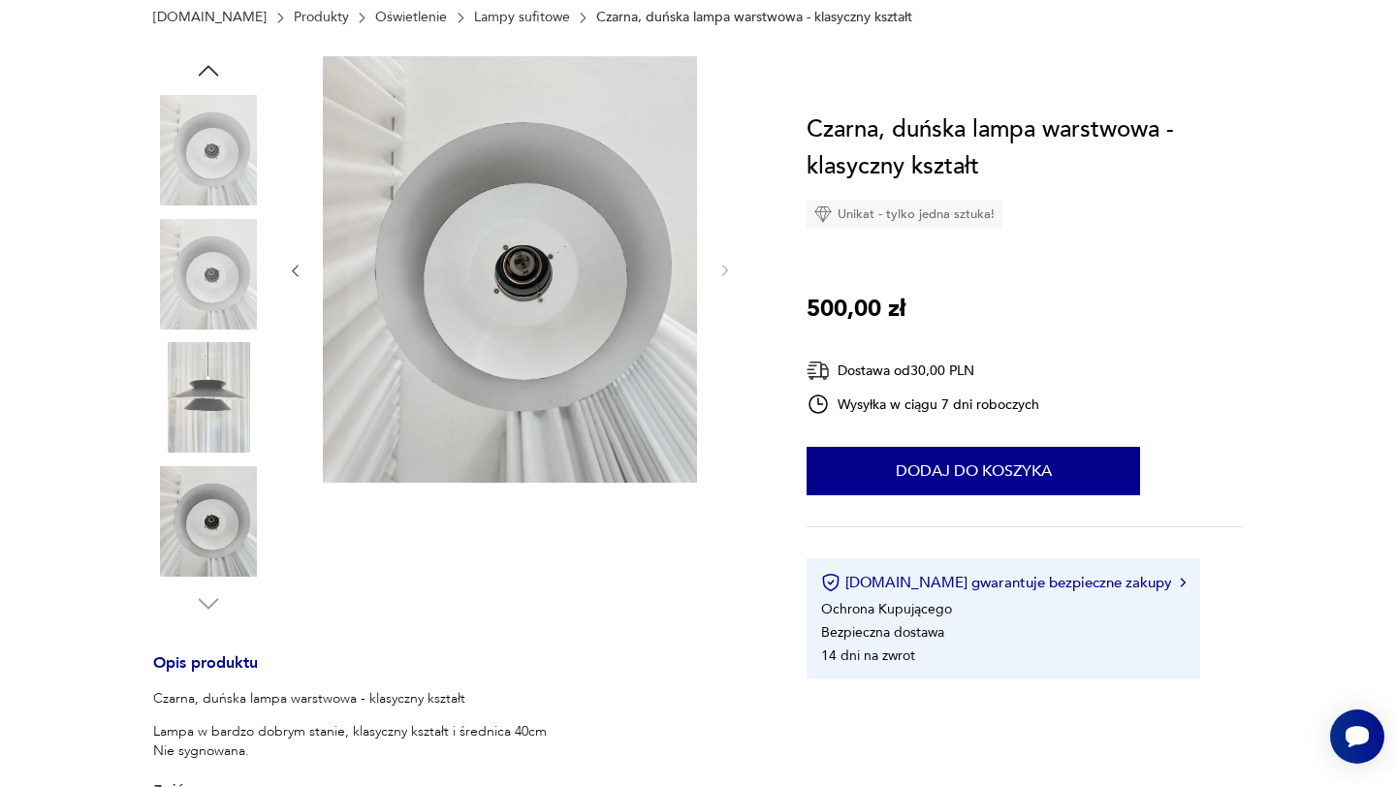
scroll to position [0, 0]
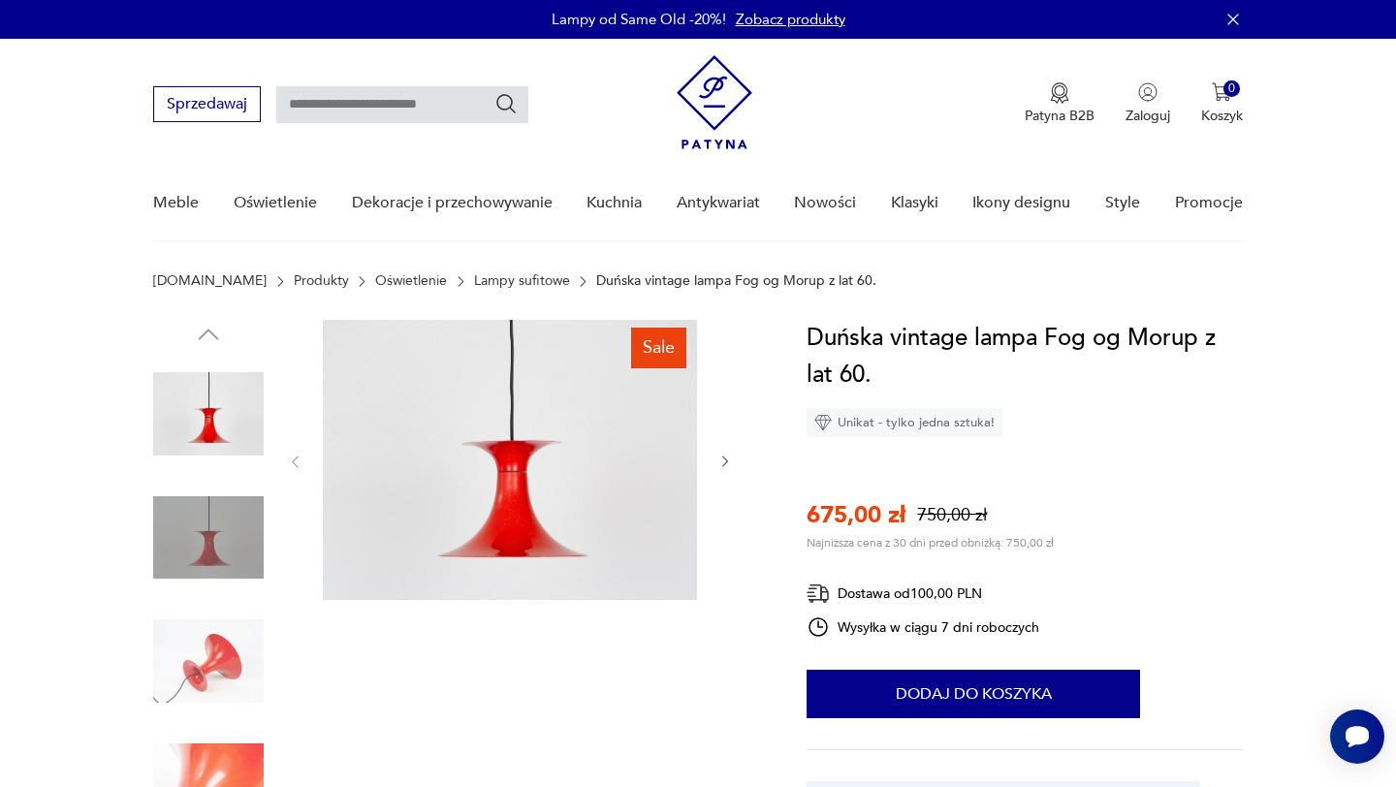
click at [214, 646] on img at bounding box center [208, 661] width 111 height 111
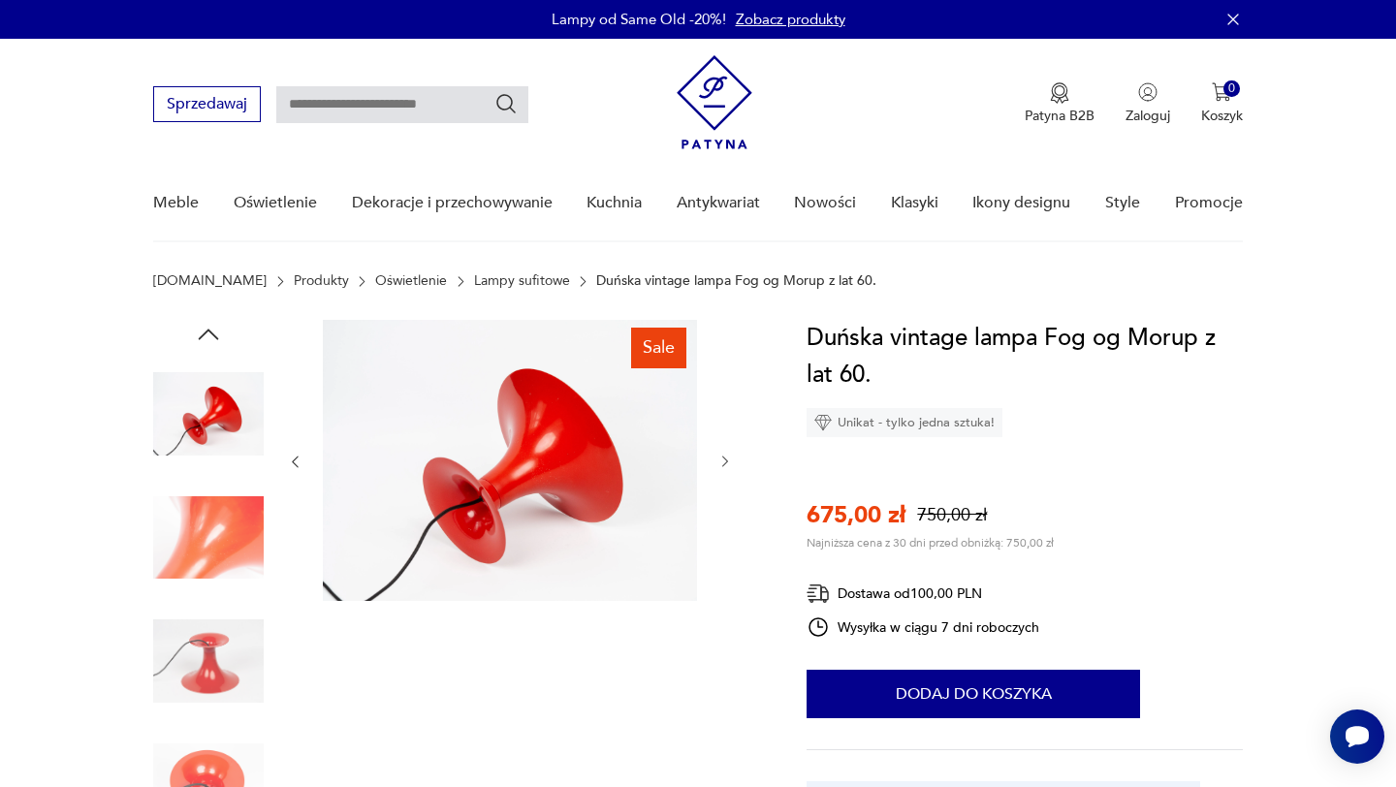
click at [218, 470] on div at bounding box center [208, 416] width 111 height 114
click at [215, 573] on img at bounding box center [208, 538] width 111 height 111
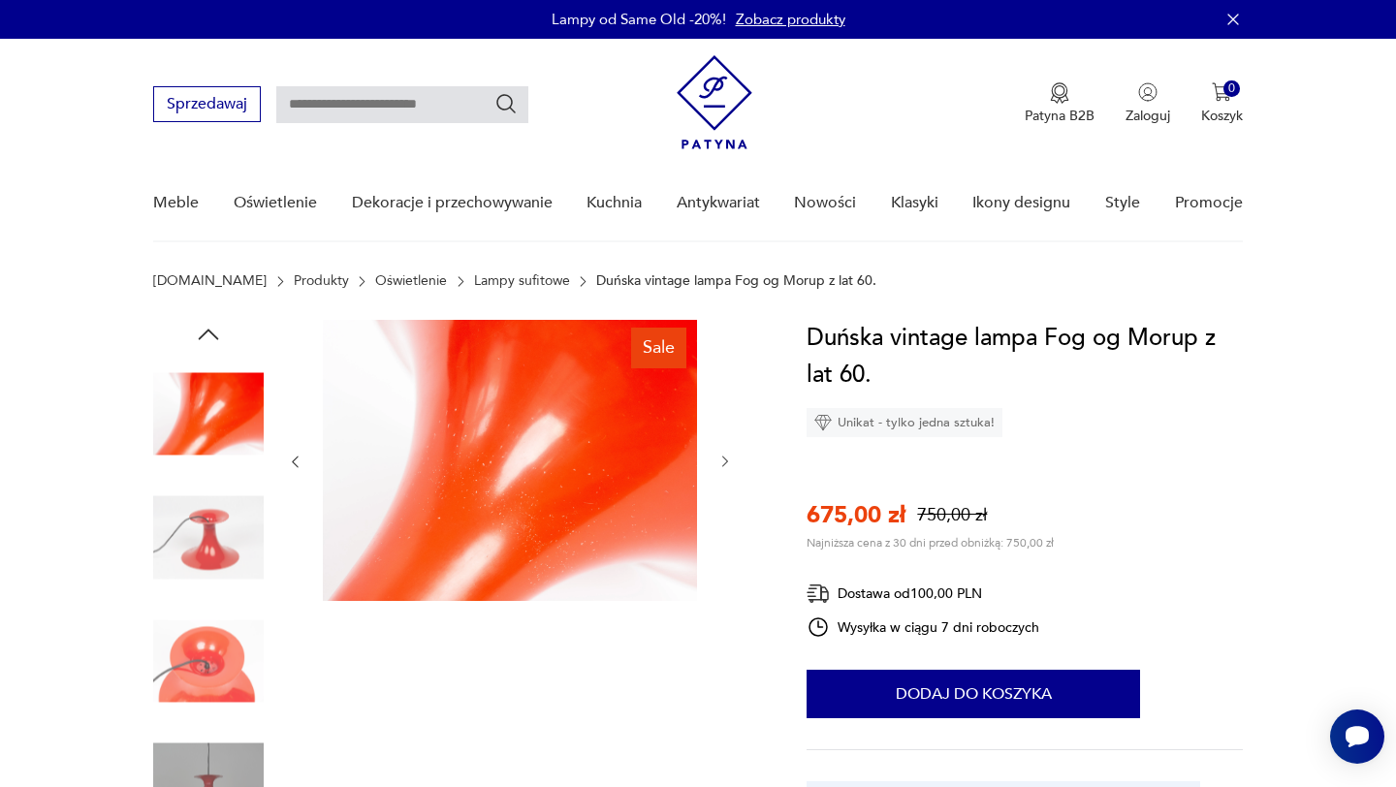
click at [219, 667] on img at bounding box center [208, 661] width 111 height 111
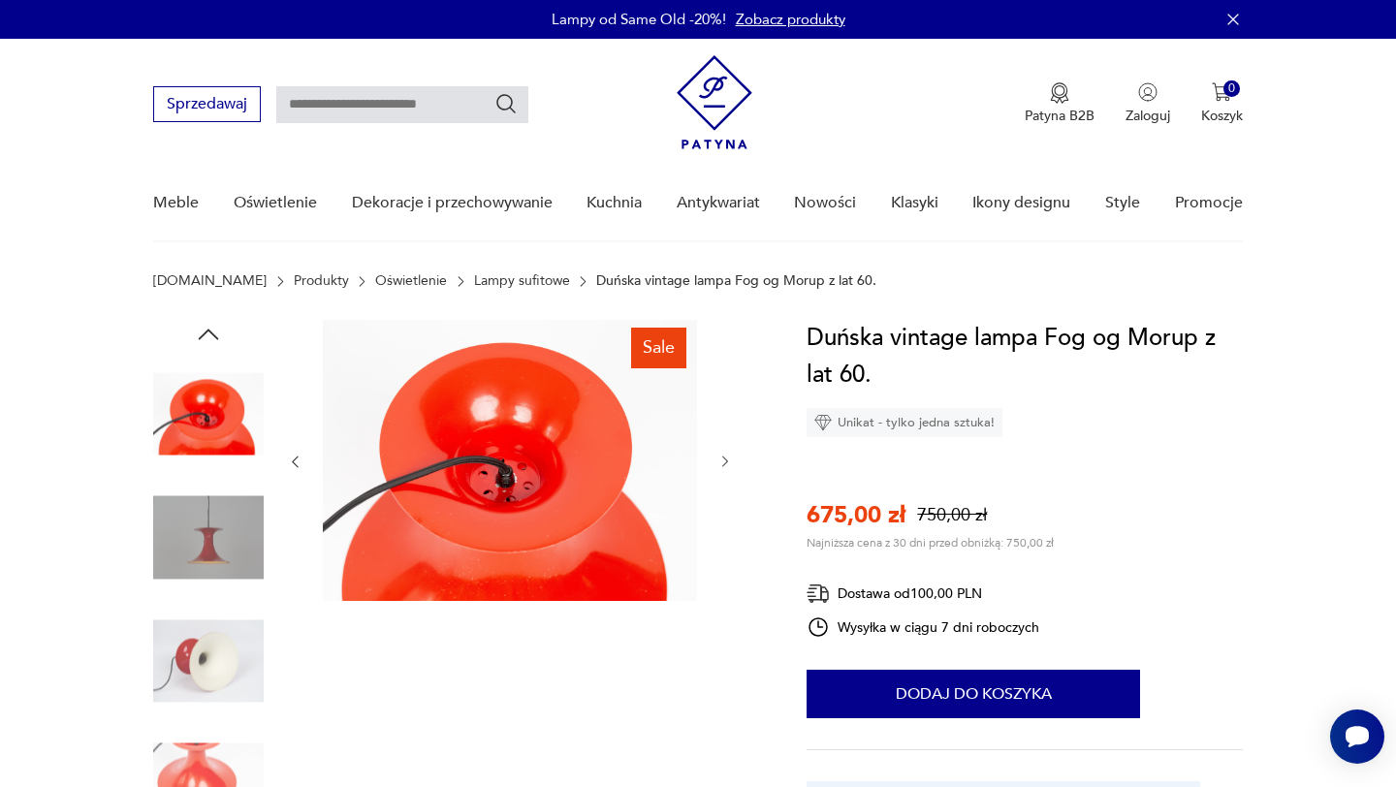
click at [220, 653] on img at bounding box center [208, 661] width 111 height 111
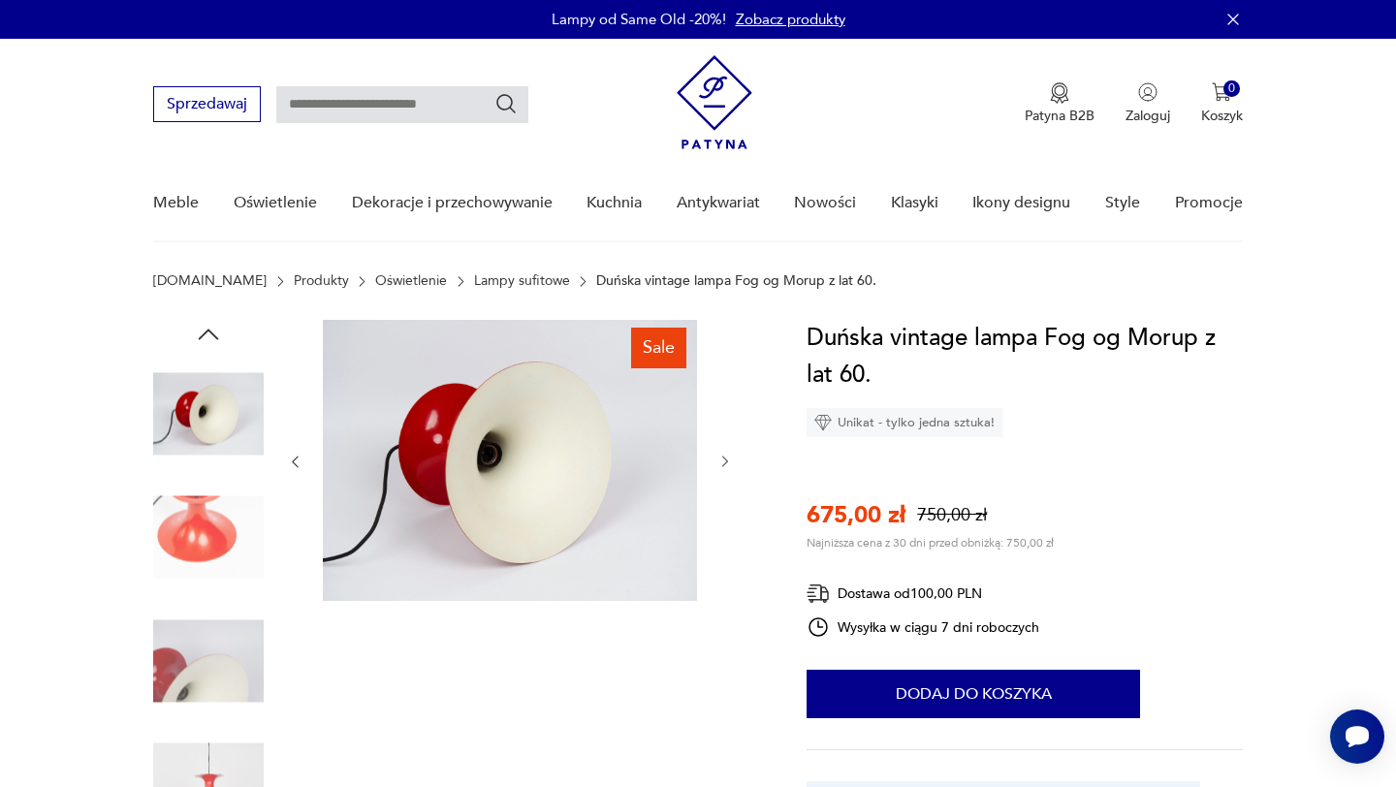
click at [221, 678] on img at bounding box center [208, 661] width 111 height 111
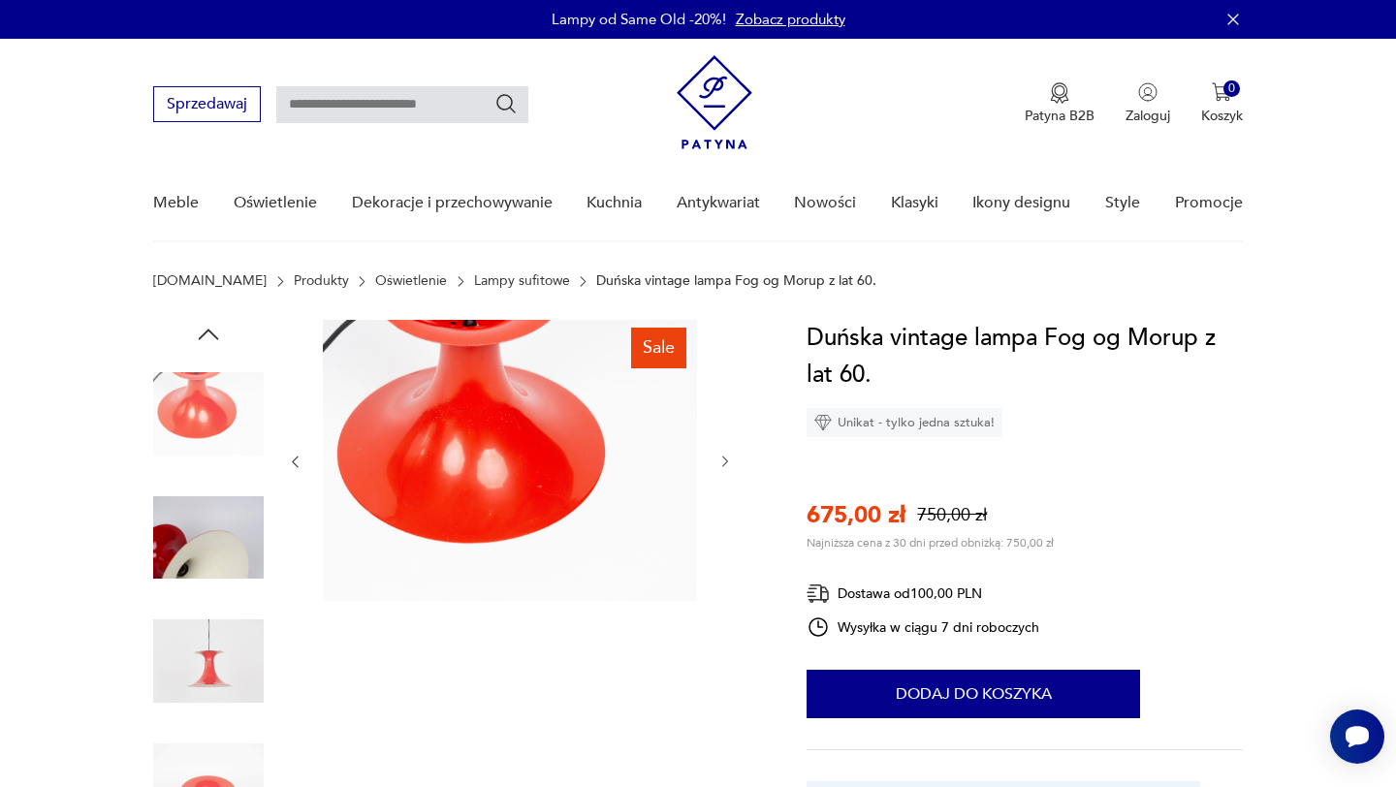
click at [222, 684] on img at bounding box center [208, 661] width 111 height 111
